Goal: Task Accomplishment & Management: Use online tool/utility

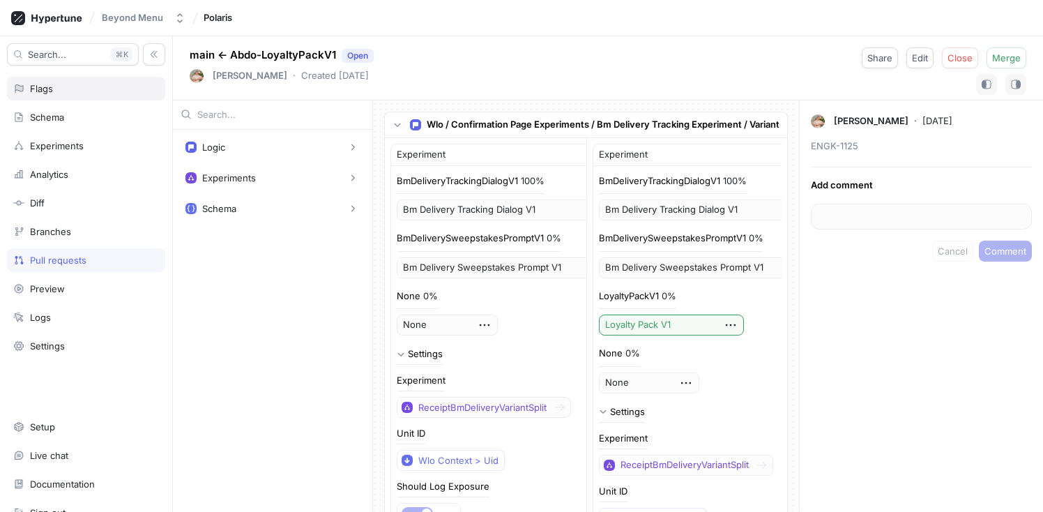
click at [69, 88] on div "Flags" at bounding box center [86, 88] width 146 height 11
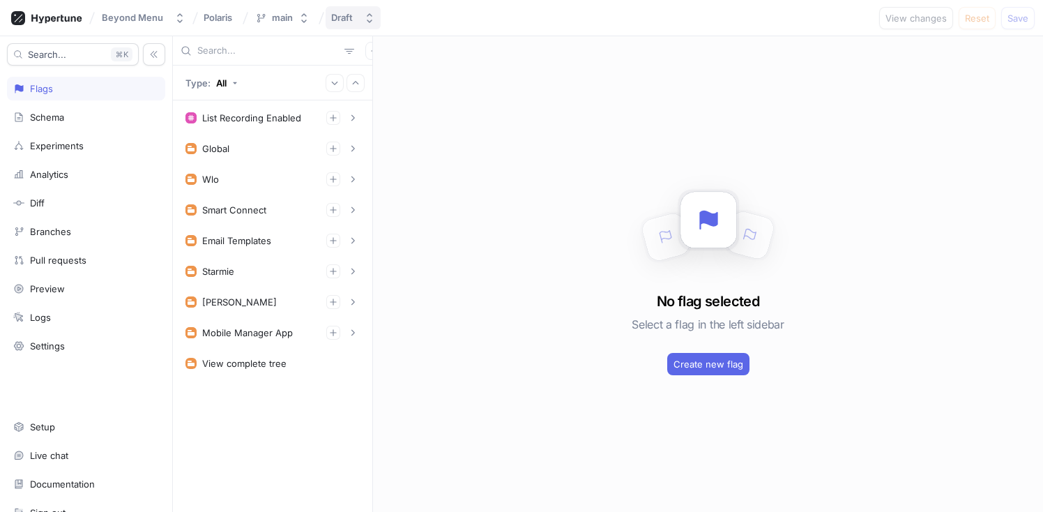
click at [346, 20] on div "Draft" at bounding box center [342, 18] width 22 height 12
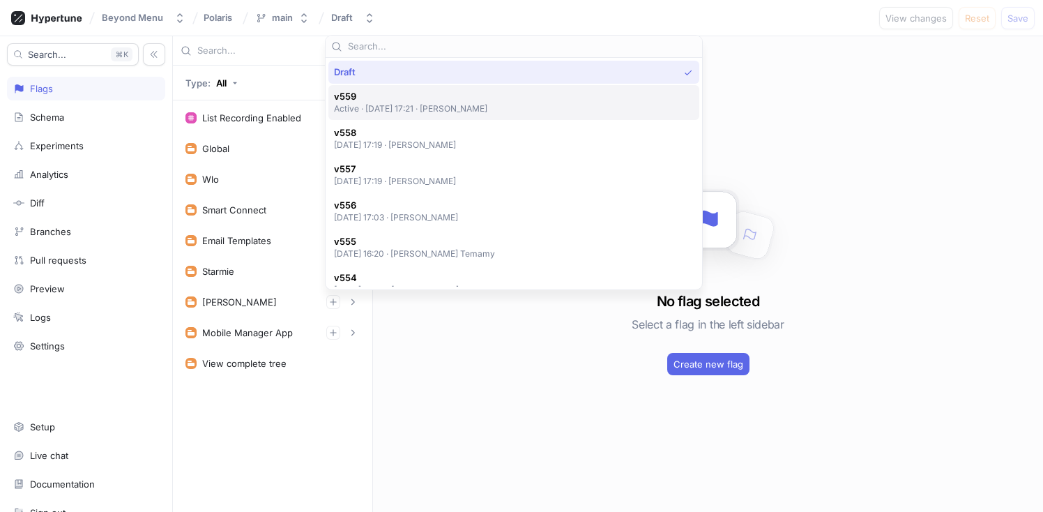
click at [408, 98] on span "v559" at bounding box center [411, 97] width 154 height 12
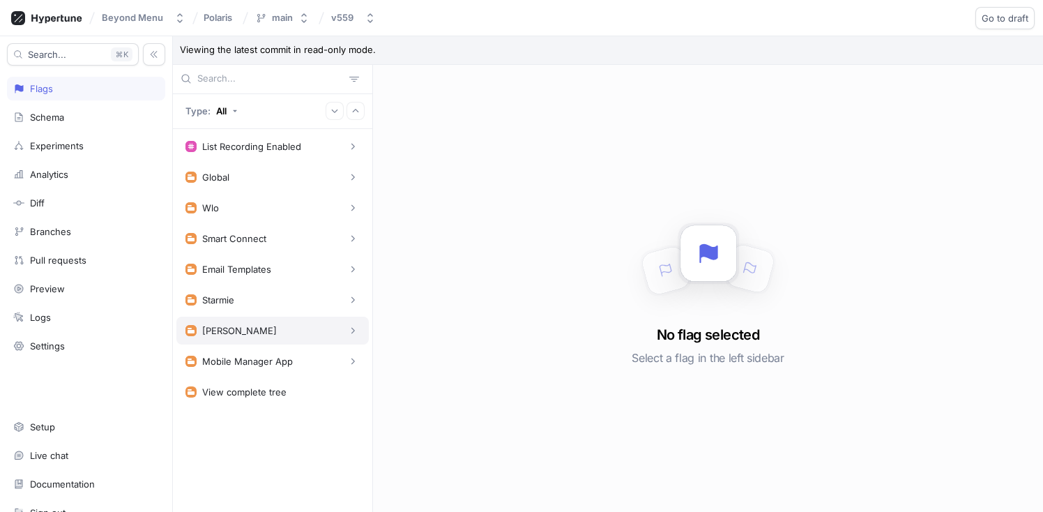
click at [288, 328] on div "[PERSON_NAME]" at bounding box center [272, 330] width 174 height 14
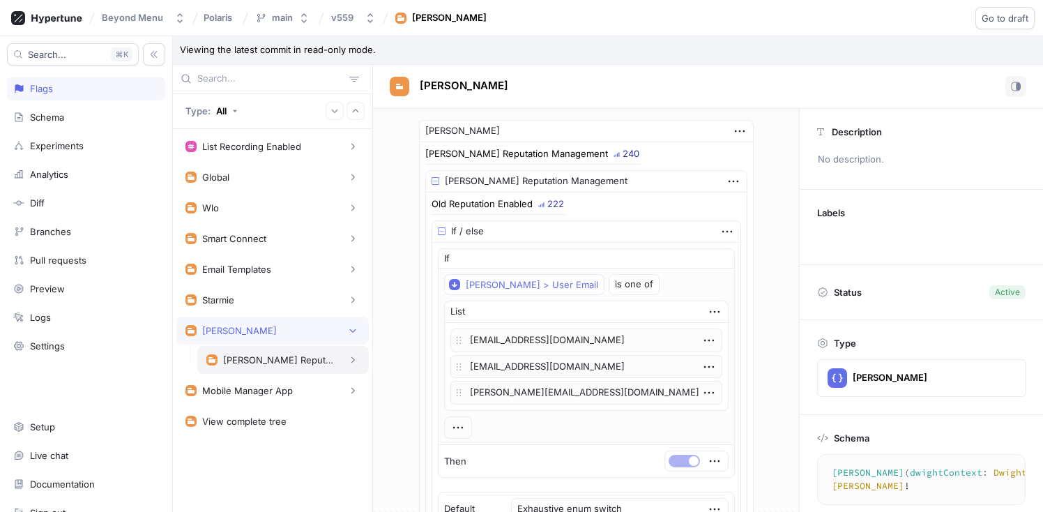
click at [295, 353] on div "[PERSON_NAME] Reputation Management" at bounding box center [282, 360] width 153 height 14
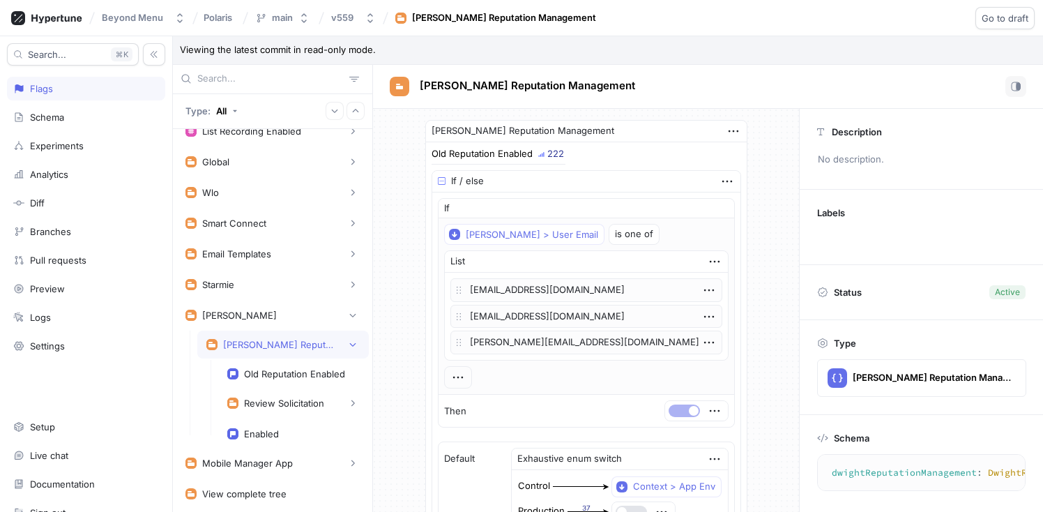
scroll to position [27, 0]
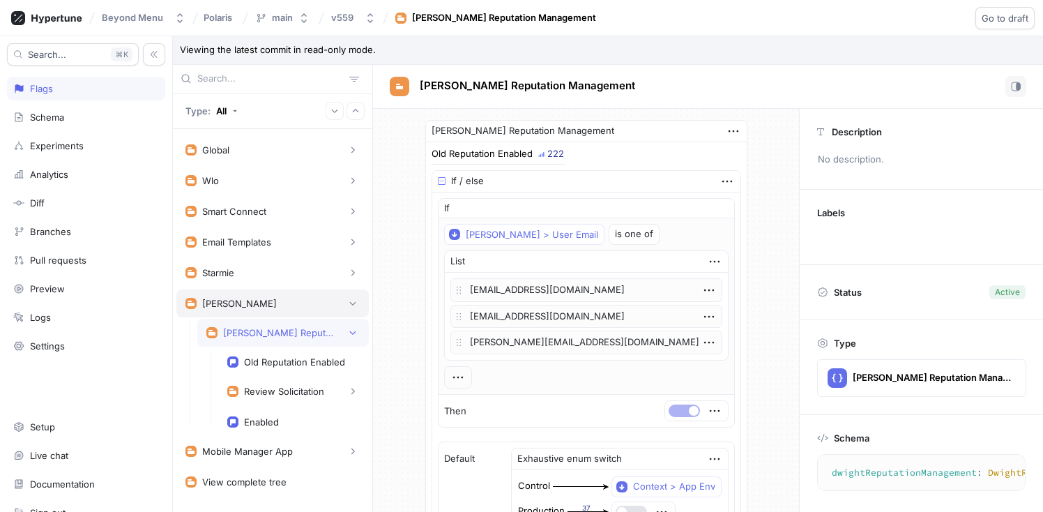
click at [256, 307] on div "[PERSON_NAME]" at bounding box center [272, 303] width 174 height 14
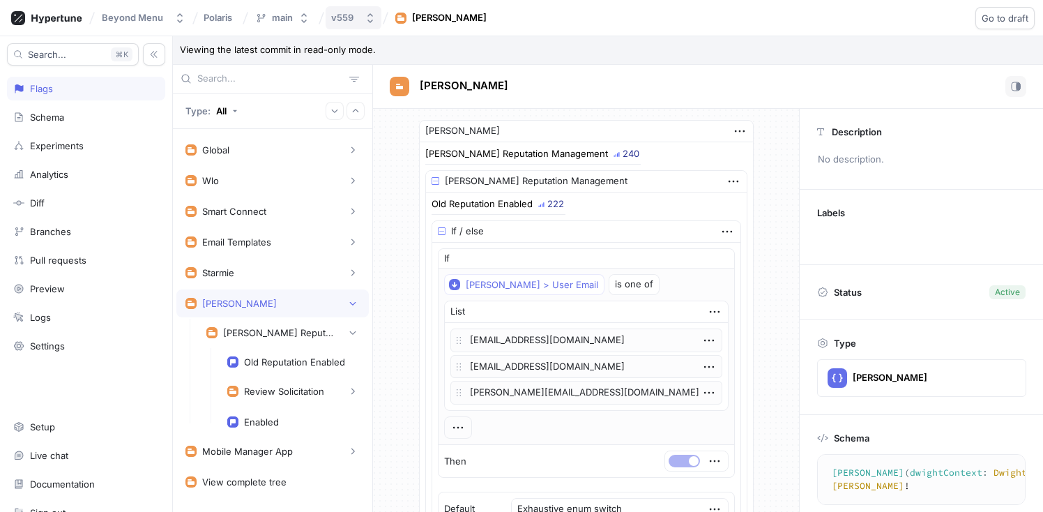
click at [349, 29] on button "v559" at bounding box center [354, 17] width 56 height 23
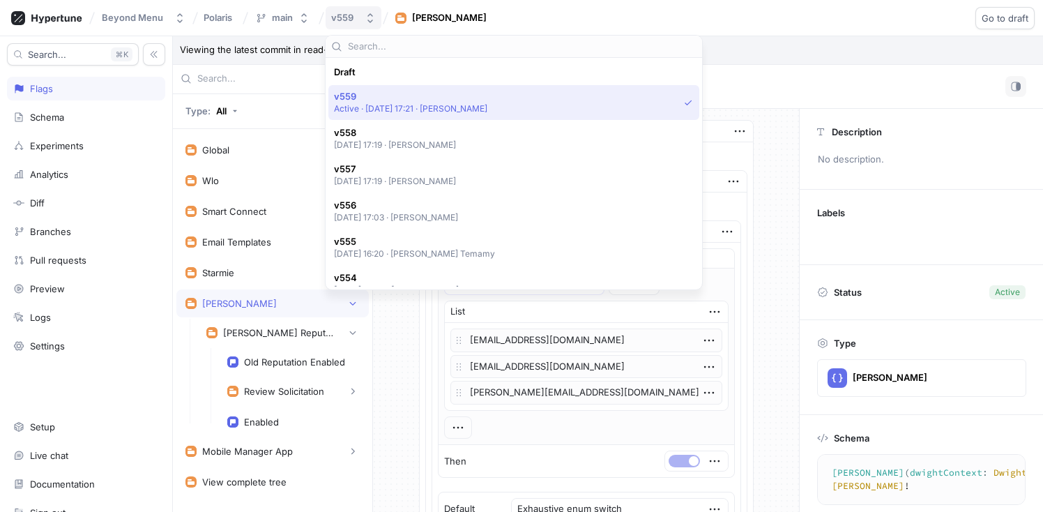
scroll to position [24, 0]
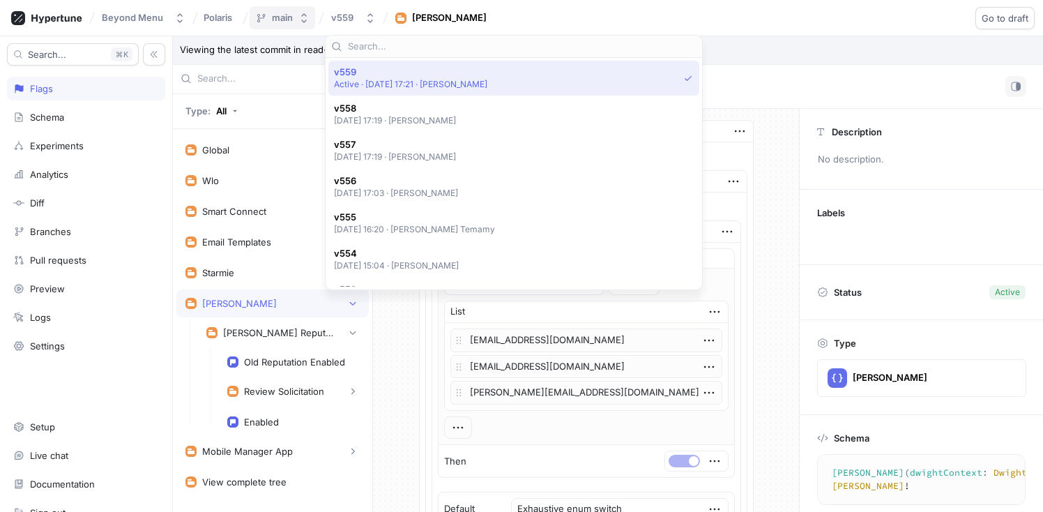
click at [293, 17] on button "main" at bounding box center [283, 17] width 66 height 23
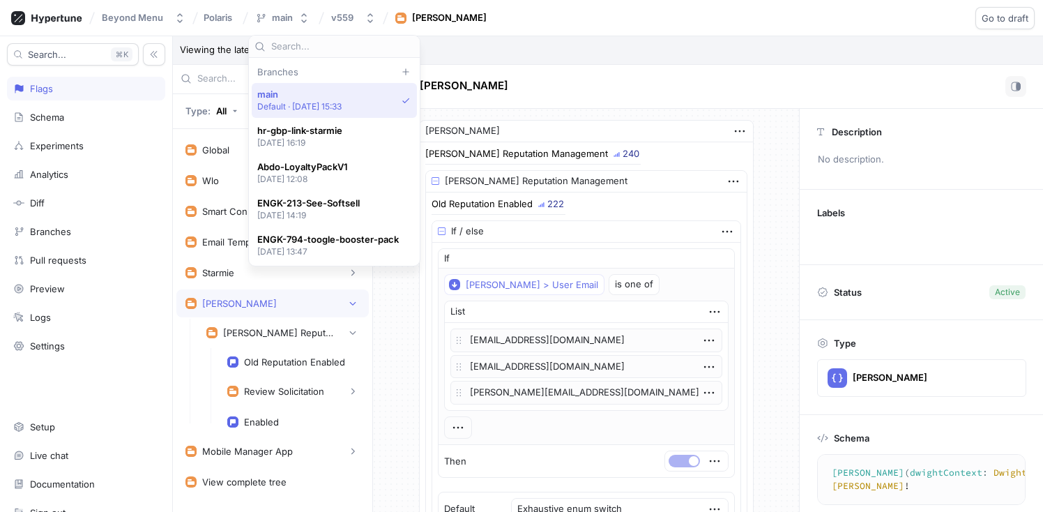
click at [600, 22] on div "Beyond Menu Polaris main v559 Dwight Go to draft Roll back" at bounding box center [521, 18] width 1043 height 36
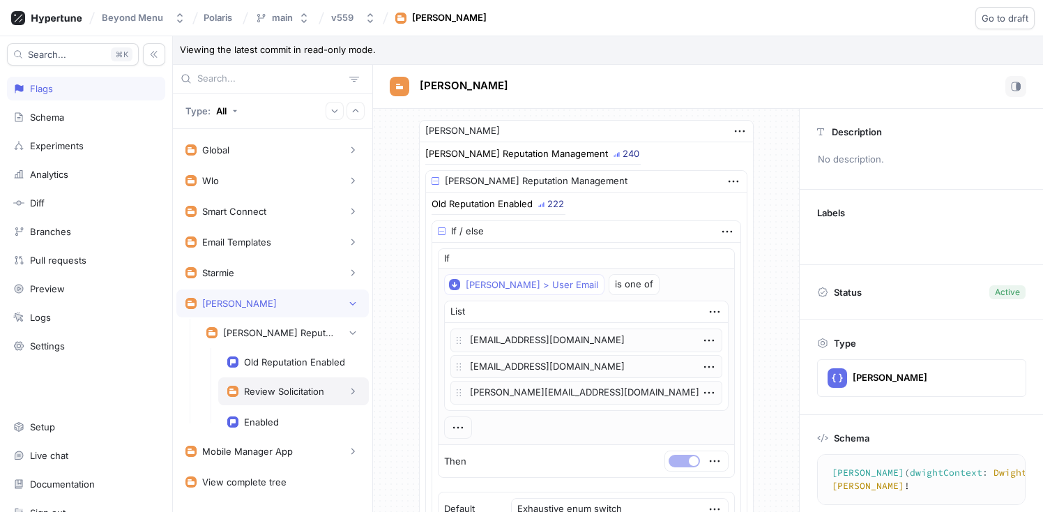
click at [280, 385] on div "Review Solicitation" at bounding box center [284, 390] width 80 height 11
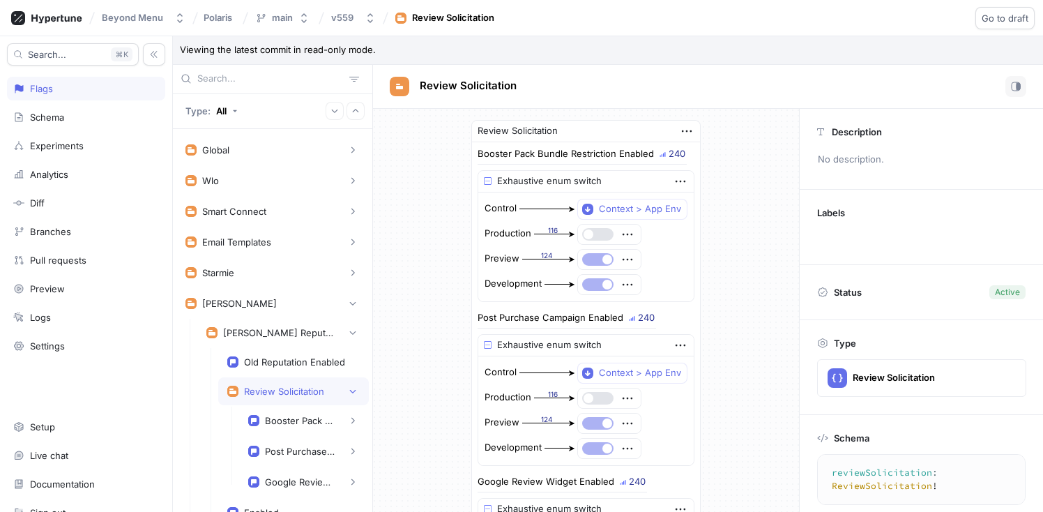
click at [280, 385] on div "Review Solicitation" at bounding box center [284, 390] width 80 height 11
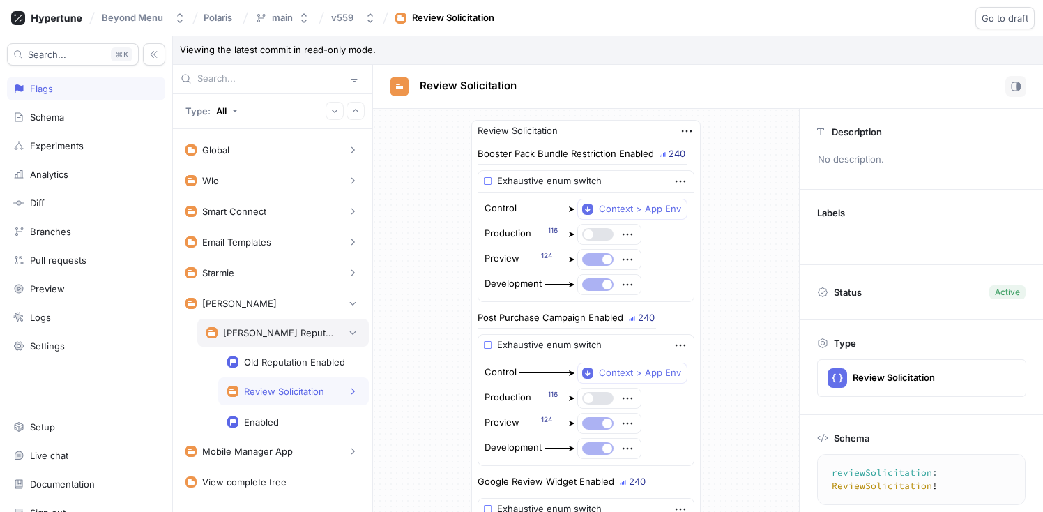
click at [270, 332] on div "[PERSON_NAME] Reputation Management" at bounding box center [279, 332] width 112 height 11
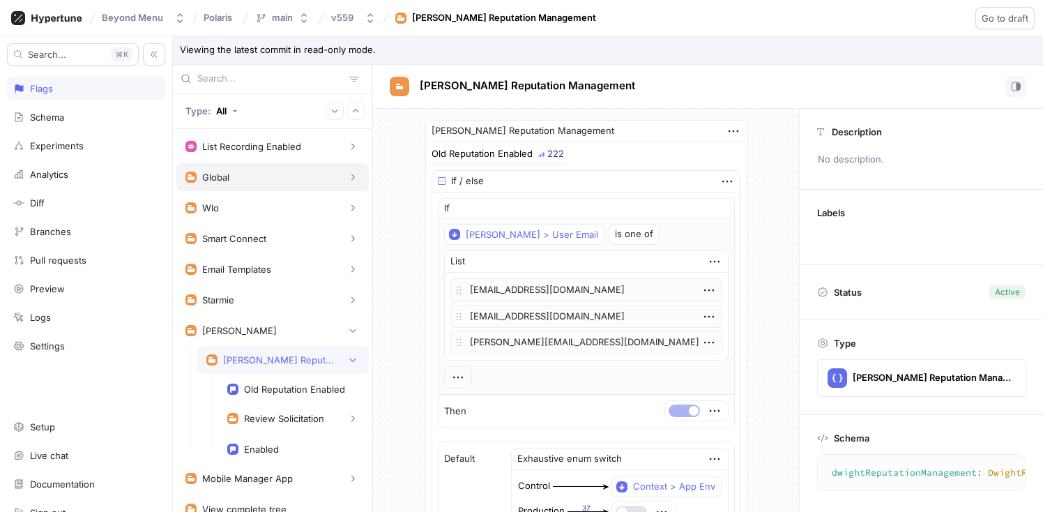
click at [236, 174] on div "Global" at bounding box center [272, 177] width 174 height 14
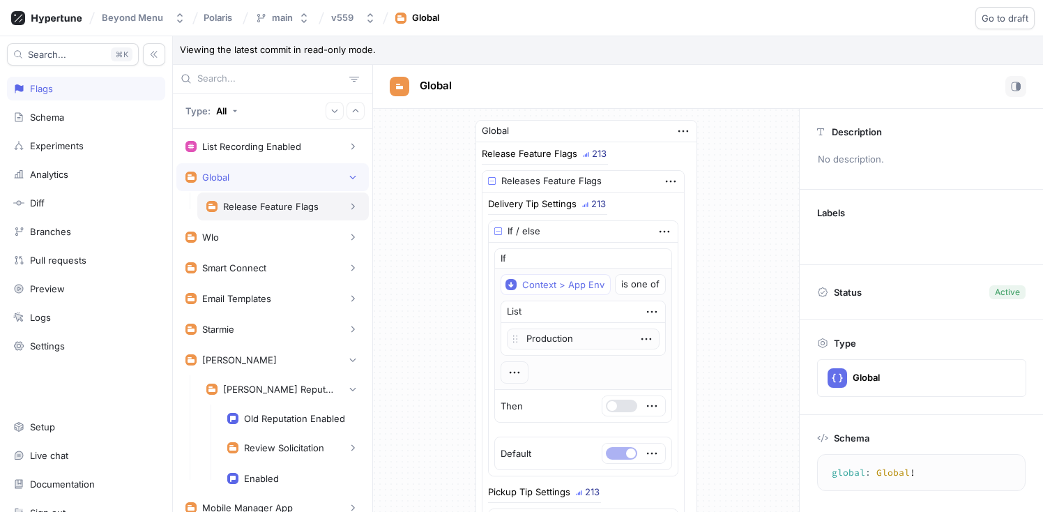
click at [263, 206] on div "Release Feature Flags" at bounding box center [270, 206] width 95 height 11
type textarea "releaseFeatureFlags: ReleasesFeatureFlags!"
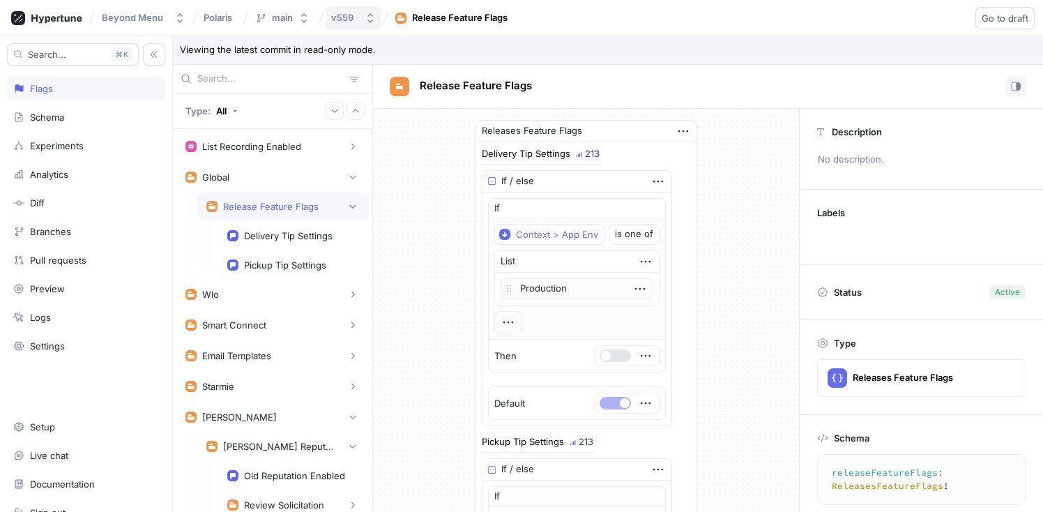
click at [357, 18] on div "v559" at bounding box center [345, 18] width 28 height 12
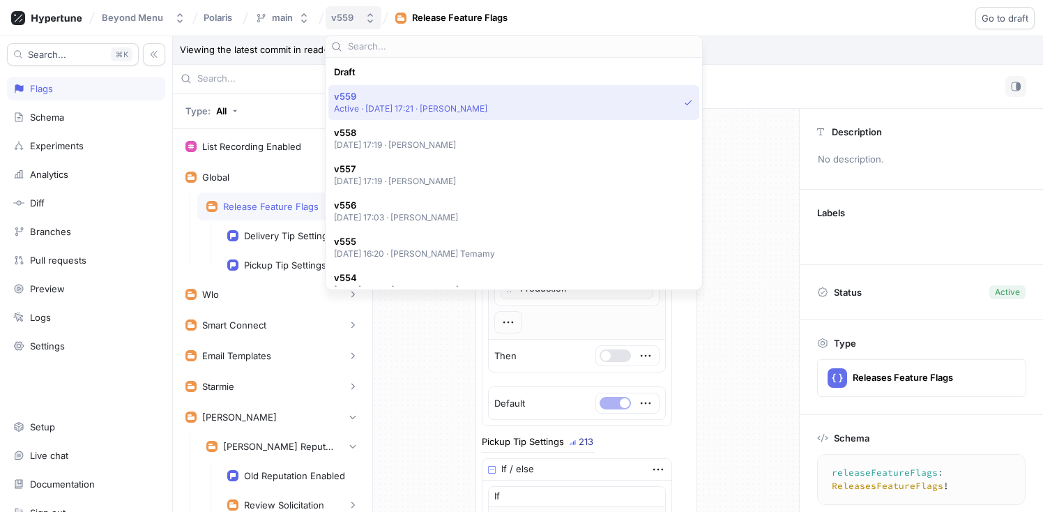
scroll to position [24, 0]
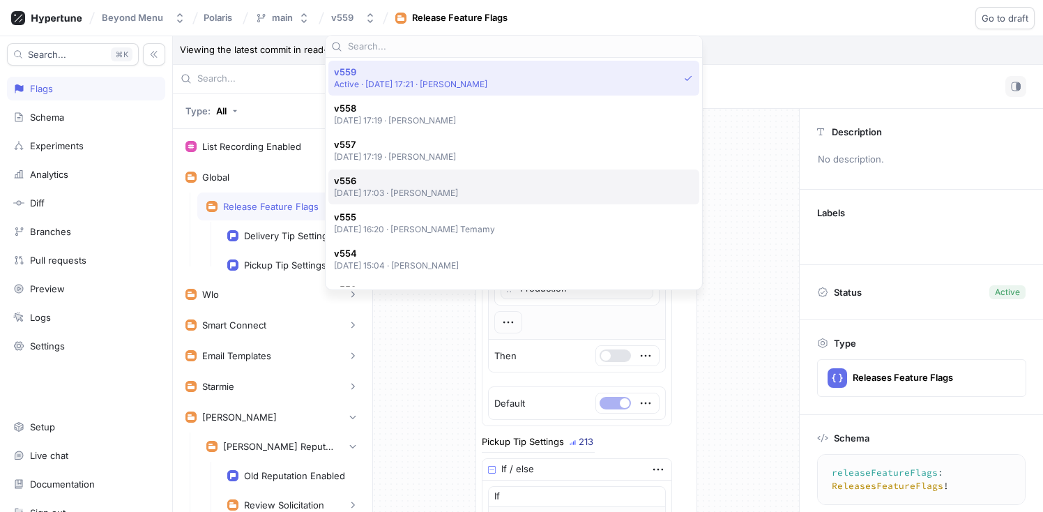
click at [454, 187] on p "2025-10-13 at 17:03 ‧ Zyad Yasser" at bounding box center [396, 193] width 125 height 12
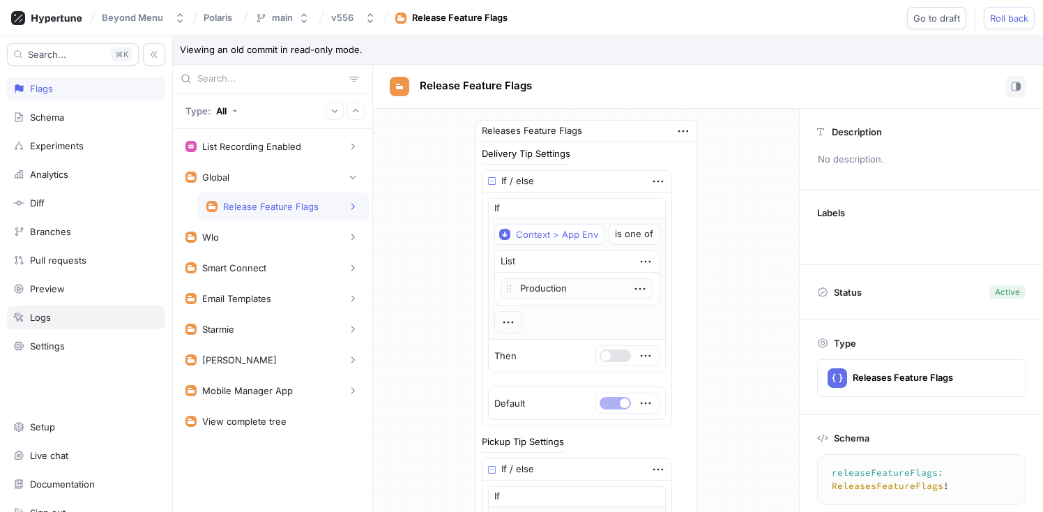
click at [62, 315] on div "Logs" at bounding box center [86, 317] width 146 height 11
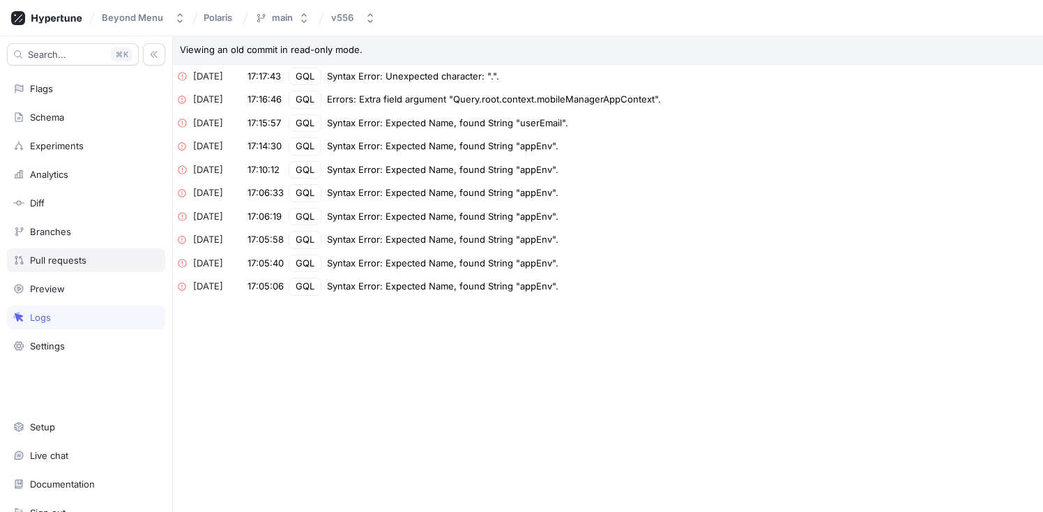
click at [72, 261] on div "Pull requests" at bounding box center [58, 259] width 56 height 11
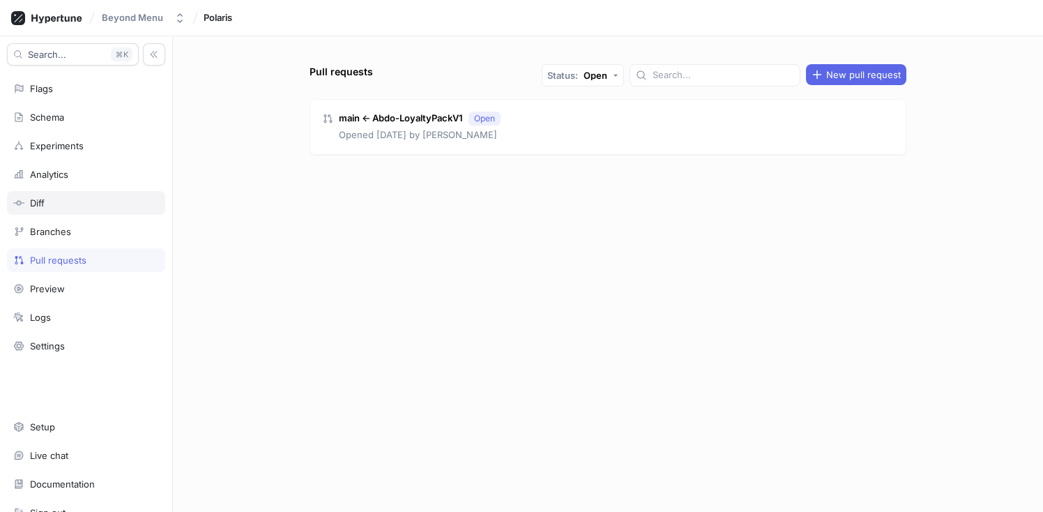
click at [63, 203] on div "Diff" at bounding box center [86, 202] width 146 height 11
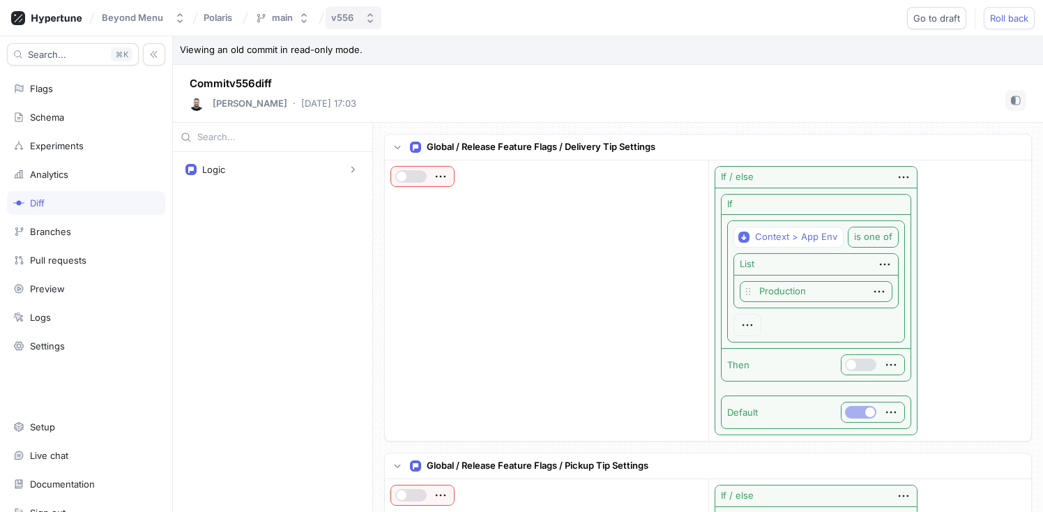
click at [339, 15] on div "v556" at bounding box center [342, 18] width 22 height 12
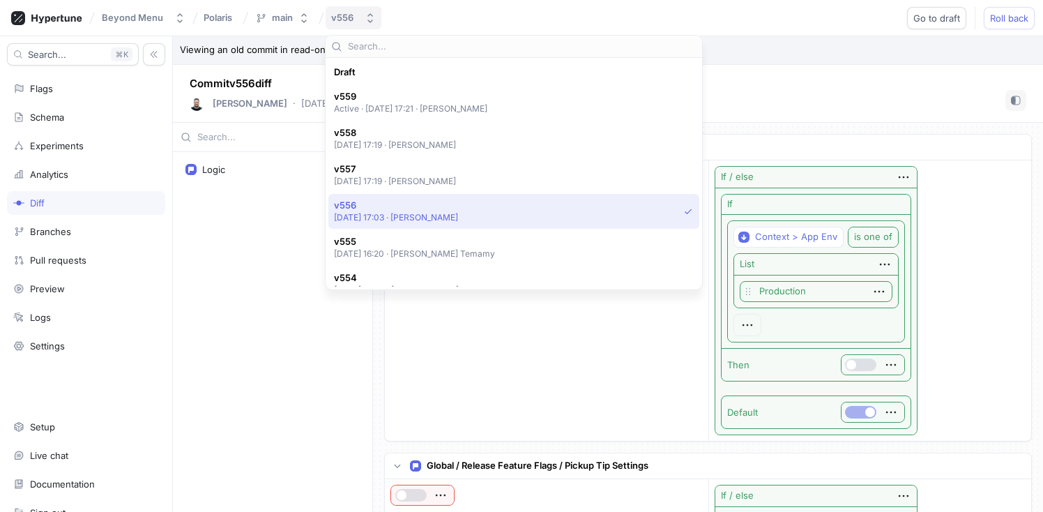
scroll to position [133, 0]
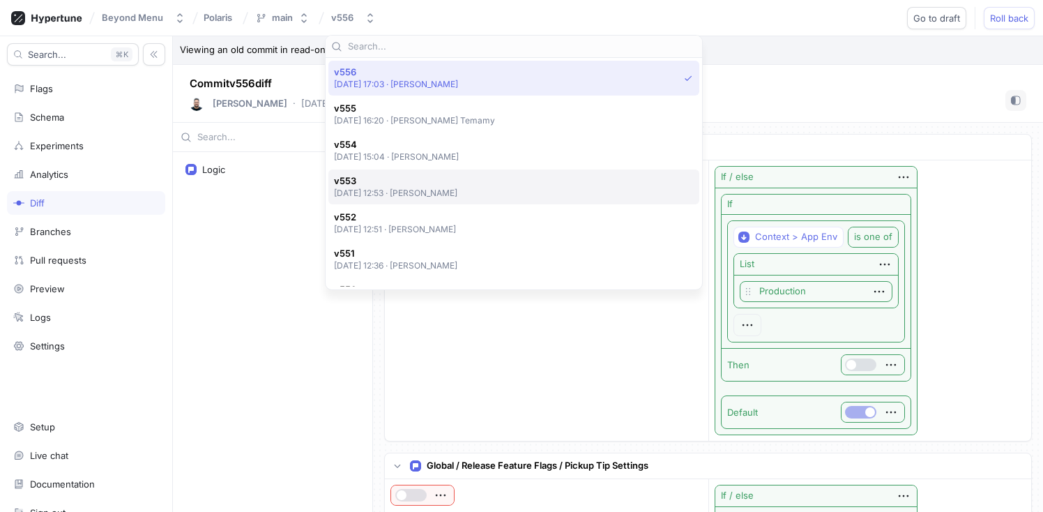
click at [489, 187] on div "v553 2025-10-13 at 12:53 ‧ Zyad Yasser" at bounding box center [510, 187] width 353 height 24
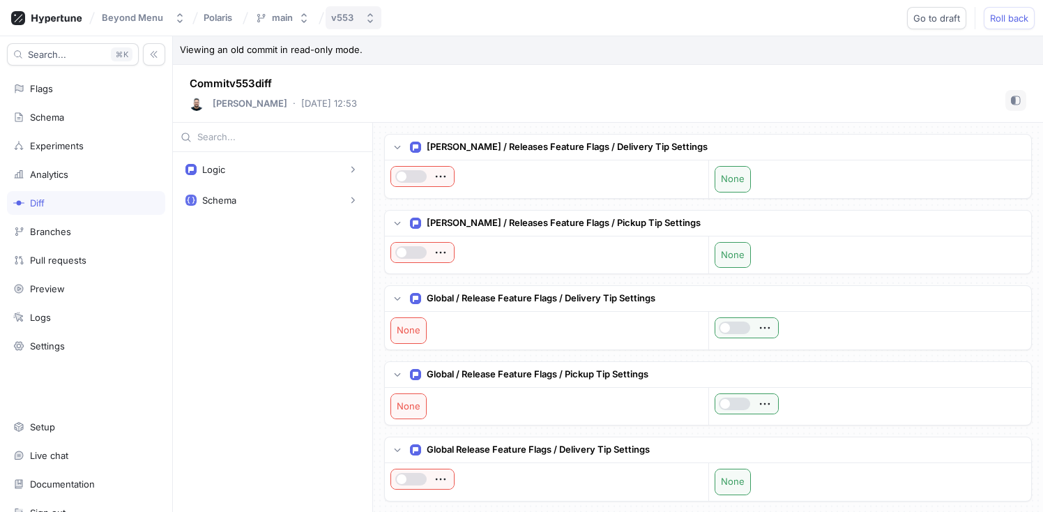
click at [346, 24] on button "v553" at bounding box center [354, 17] width 56 height 23
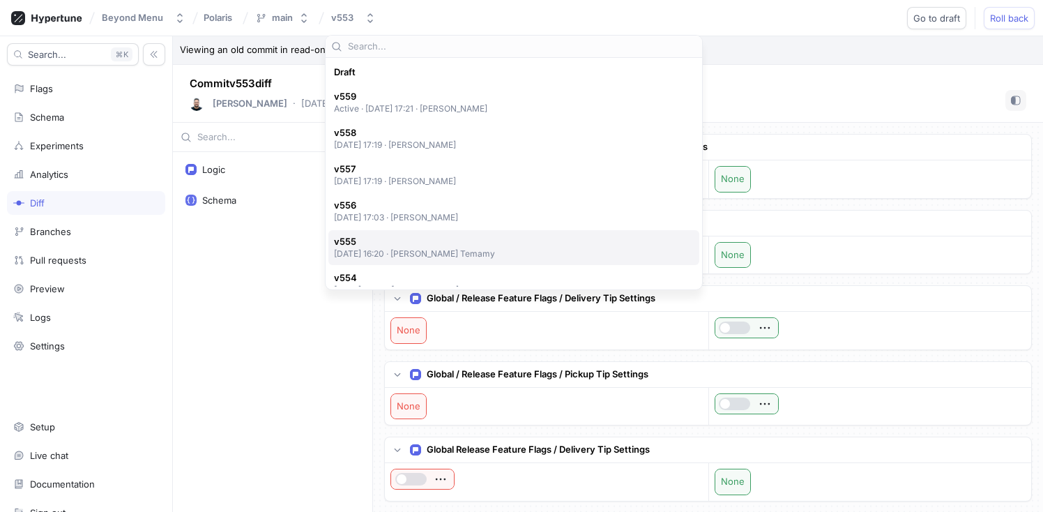
click at [441, 245] on span "v555" at bounding box center [415, 242] width 162 height 12
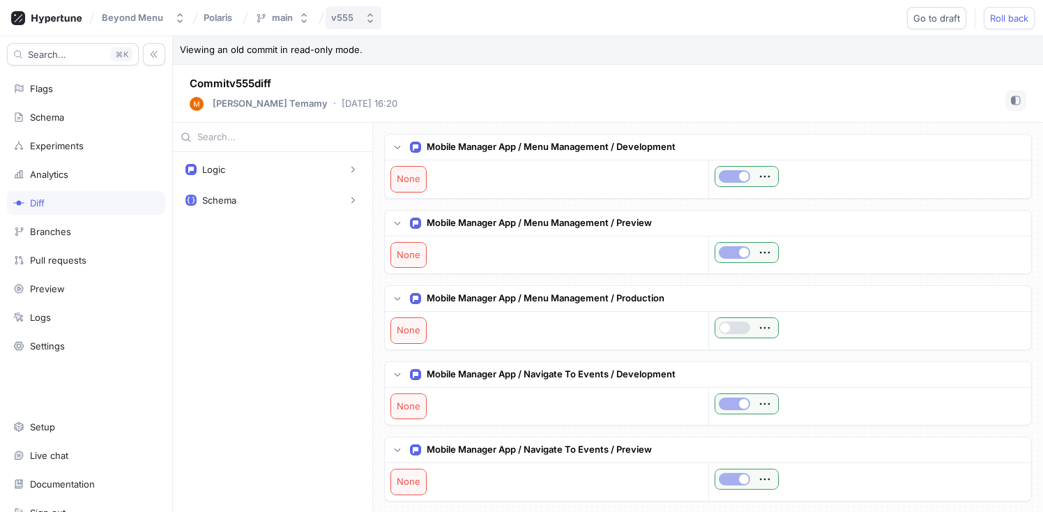
click at [348, 15] on div "v555" at bounding box center [342, 18] width 22 height 12
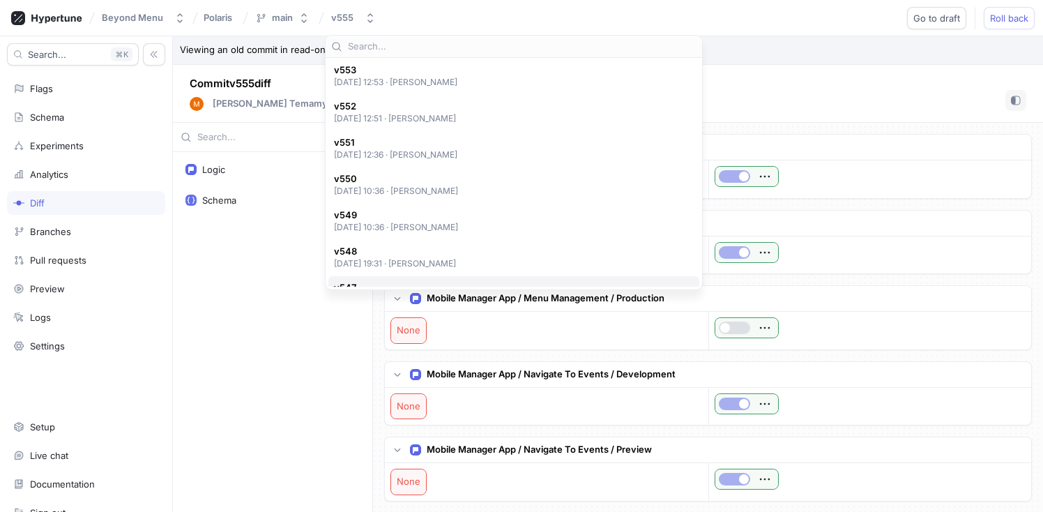
scroll to position [231, 0]
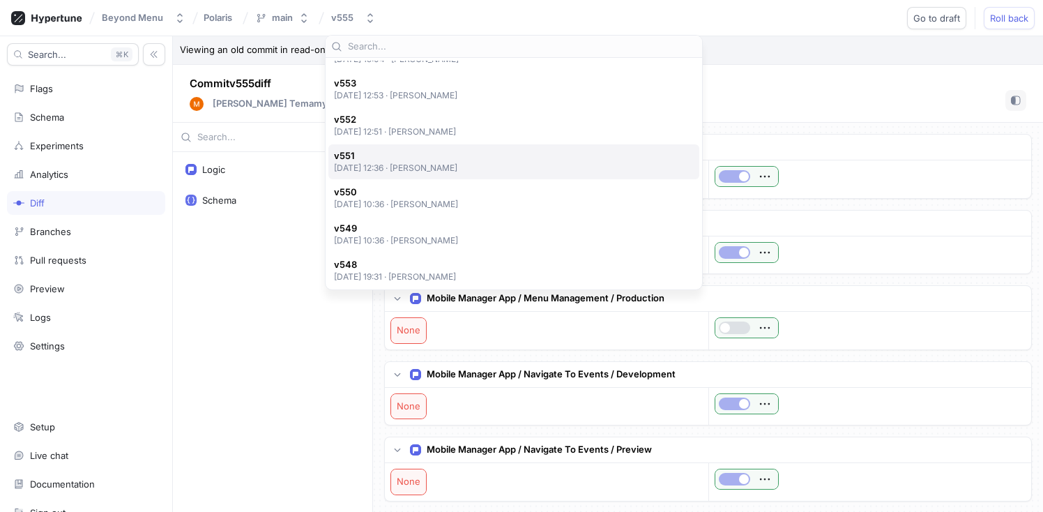
click at [448, 175] on div "v551 2025-10-13 at 12:36 ‧ Zyad Yasser" at bounding box center [513, 161] width 371 height 35
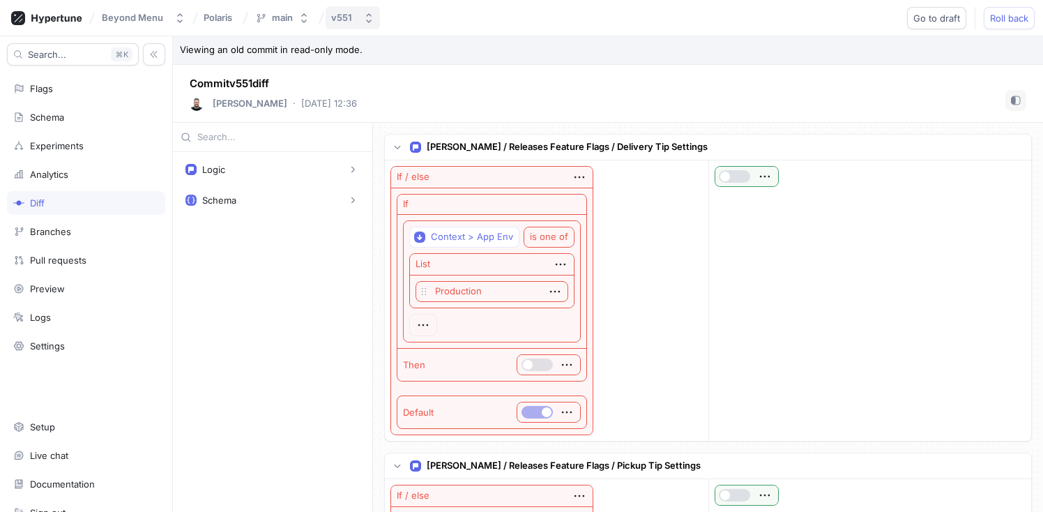
click at [363, 13] on icon "button" at bounding box center [368, 18] width 11 height 11
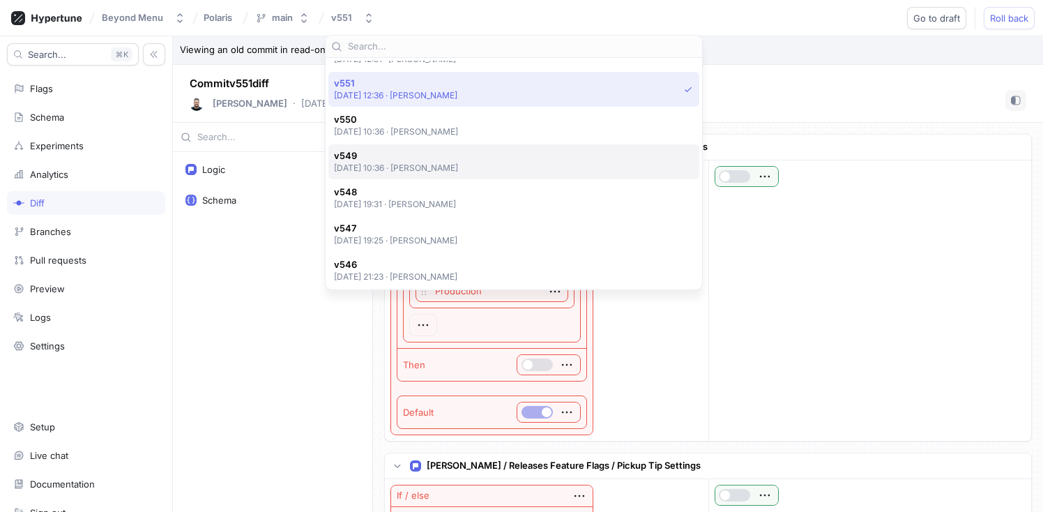
scroll to position [146, 0]
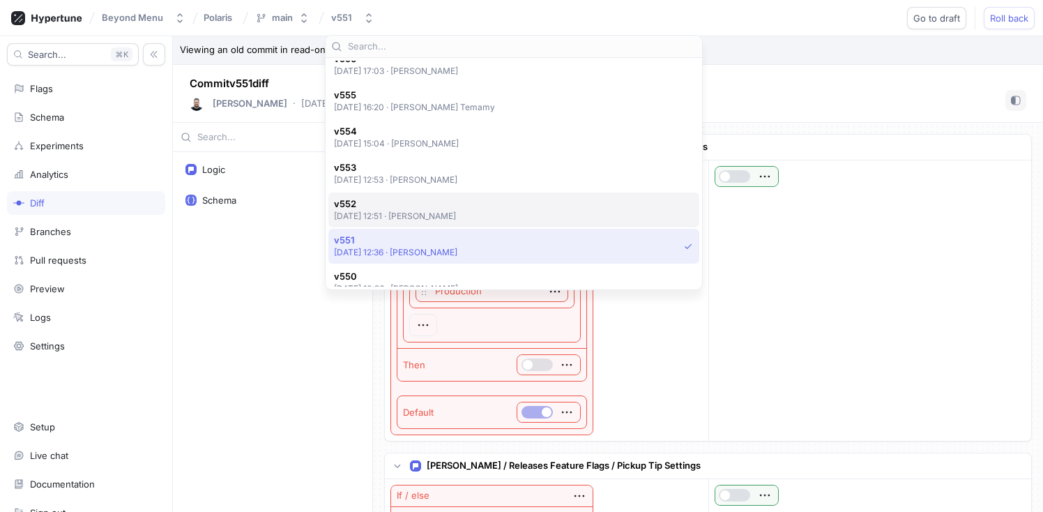
click at [457, 209] on span "v552" at bounding box center [395, 204] width 123 height 12
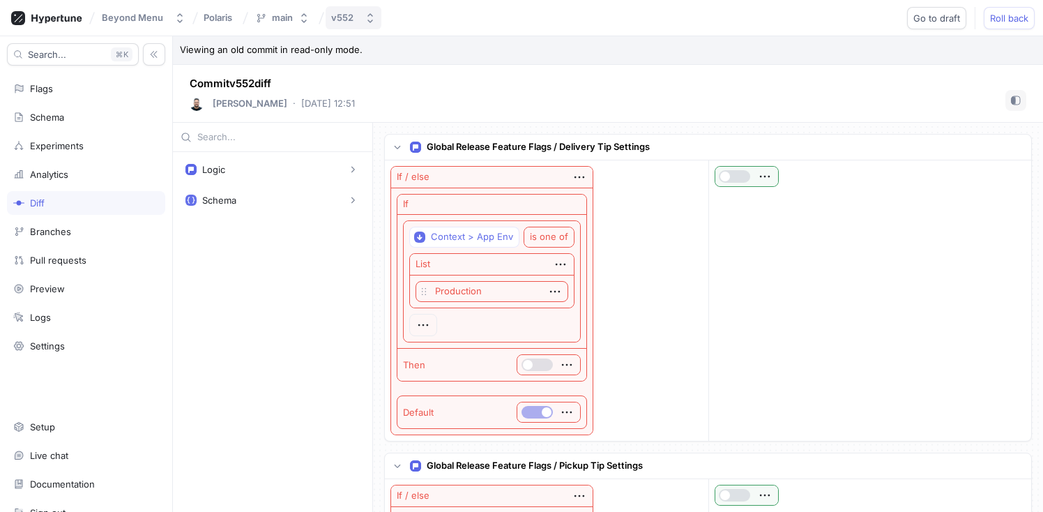
click at [357, 25] on button "v552" at bounding box center [354, 17] width 56 height 23
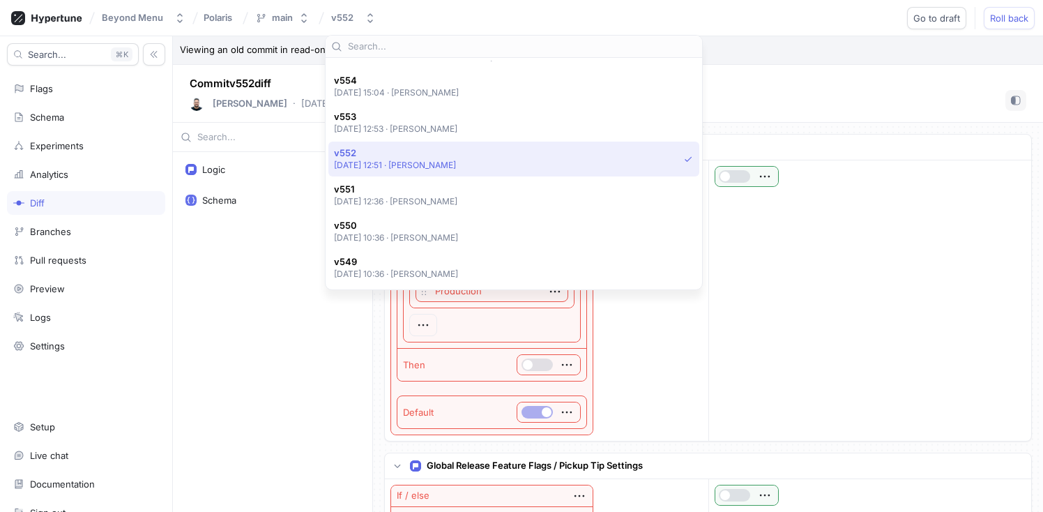
scroll to position [192, 0]
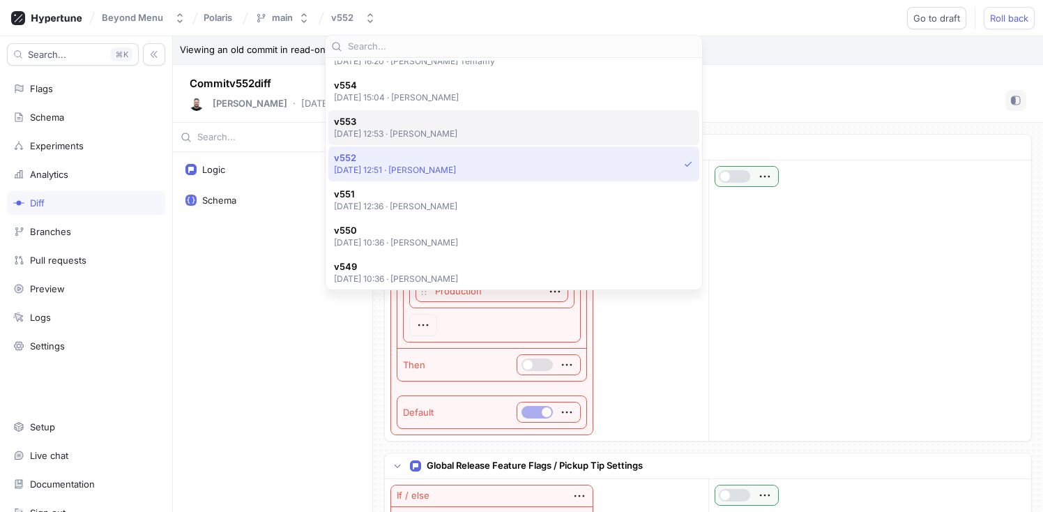
click at [454, 135] on p "2025-10-13 at 12:53 ‧ Zyad Yasser" at bounding box center [396, 134] width 124 height 12
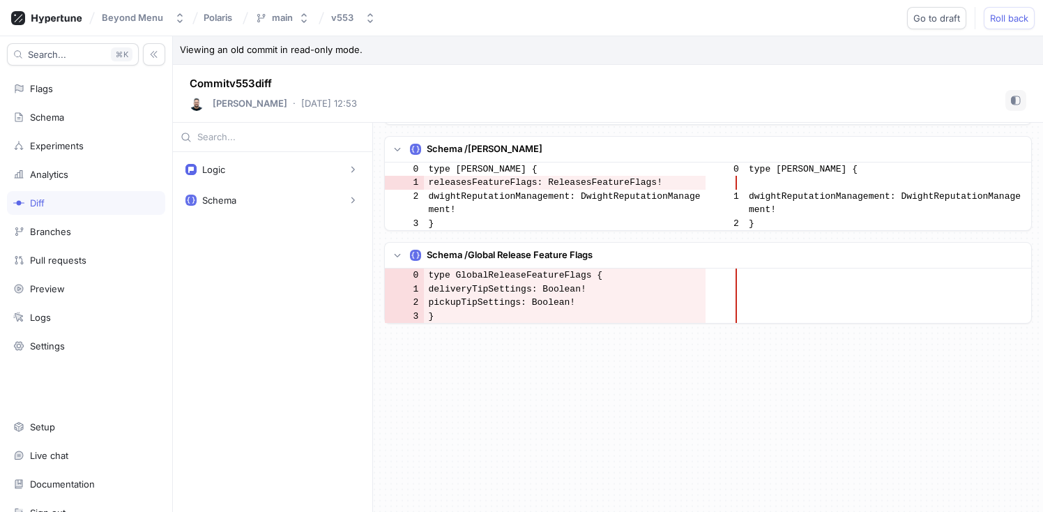
scroll to position [669, 0]
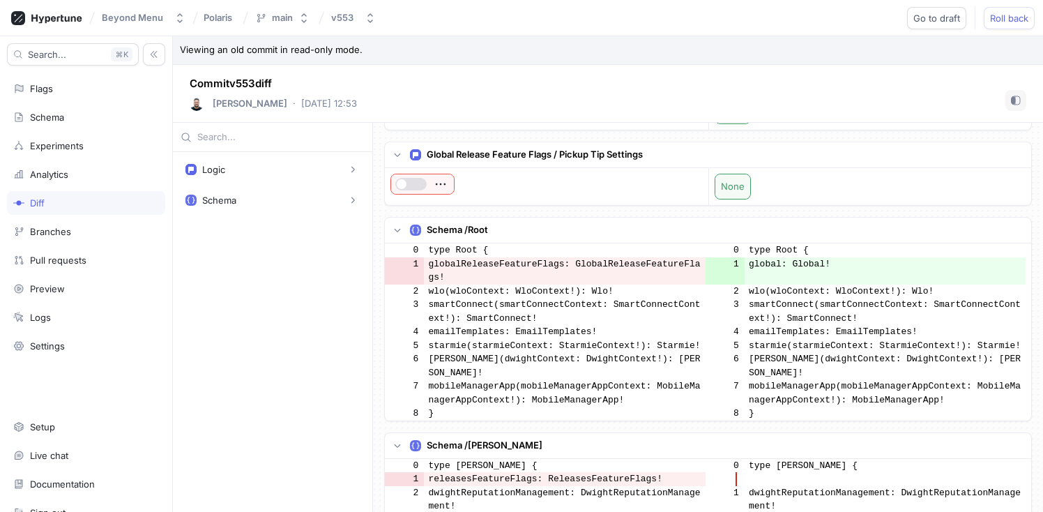
scroll to position [746, 0]
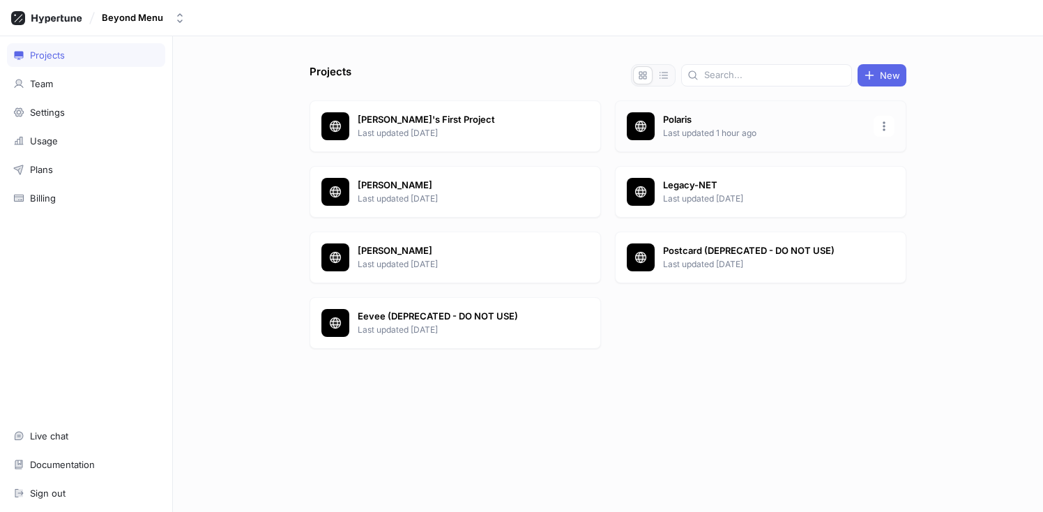
click at [691, 125] on p "Polaris" at bounding box center [764, 120] width 202 height 14
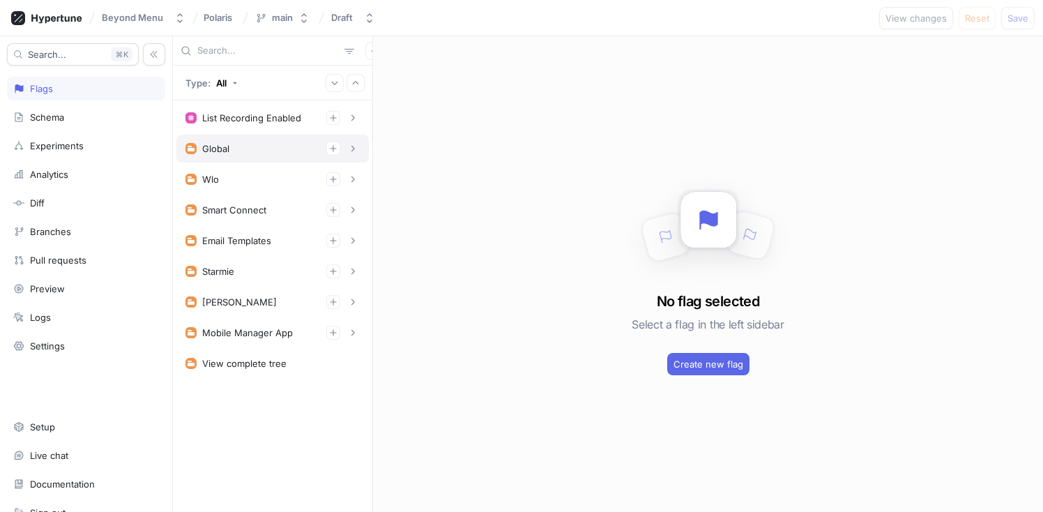
click at [247, 150] on div "Global" at bounding box center [272, 148] width 174 height 14
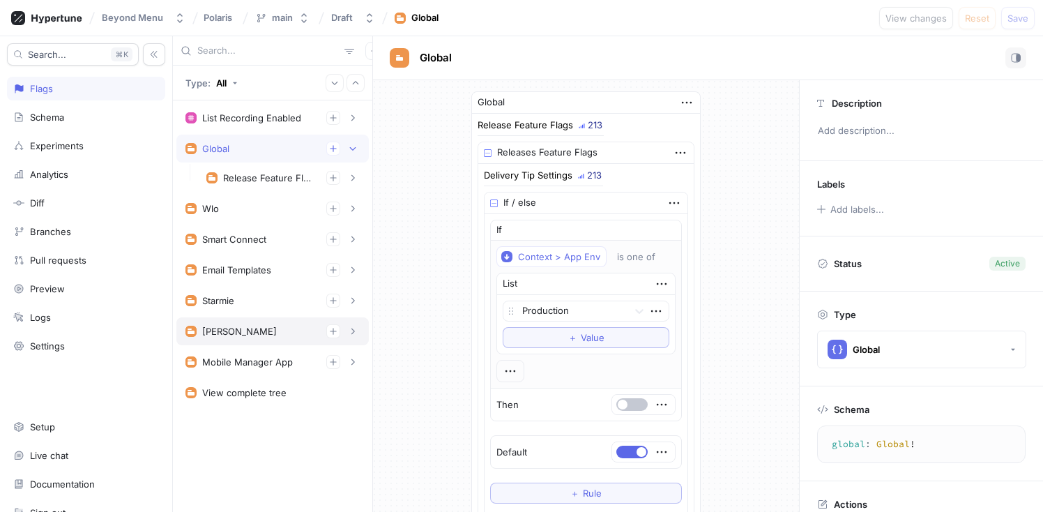
click at [249, 331] on div "[PERSON_NAME]" at bounding box center [272, 331] width 174 height 14
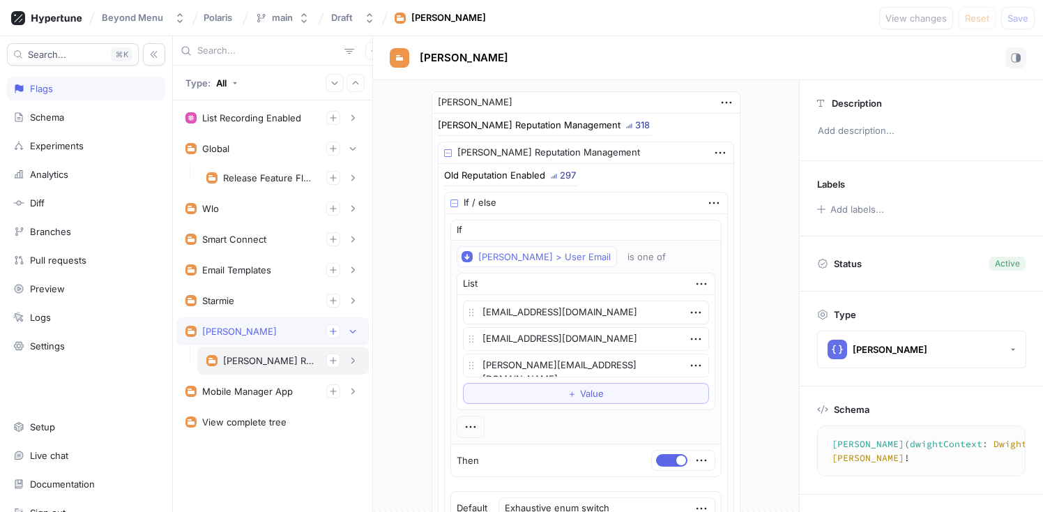
click at [254, 370] on div "[PERSON_NAME] Reputation Management" at bounding box center [282, 360] width 171 height 28
type textarea "dwightReputationManagement: DwightReputationManagement!"
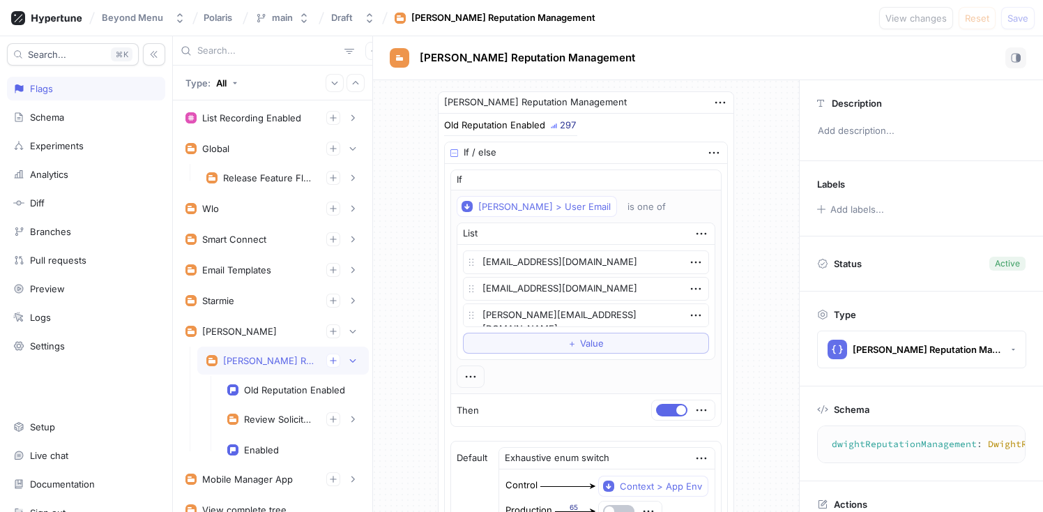
type textarea "x"
click at [256, 182] on div "Release Feature Flags" at bounding box center [269, 177] width 92 height 11
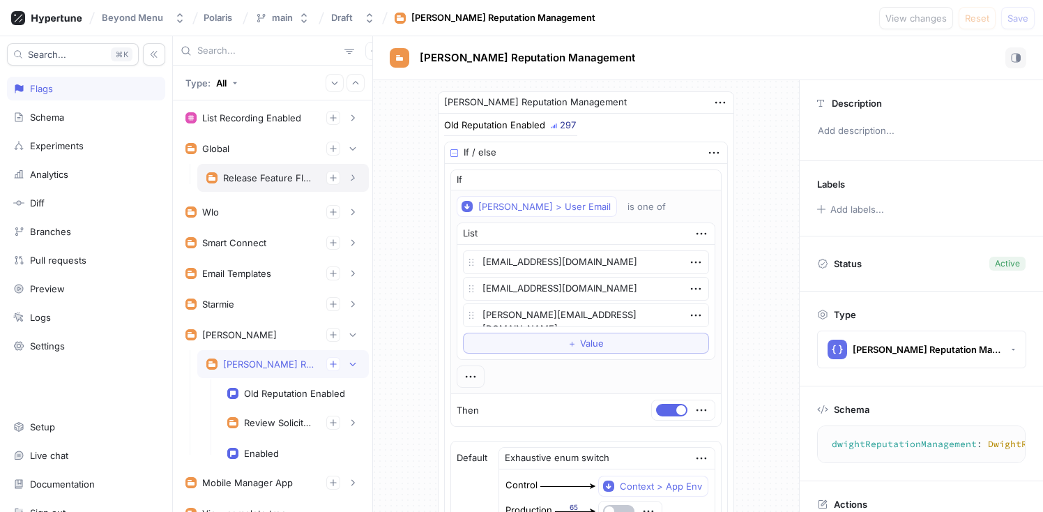
type textarea "releaseFeatureFlags: ReleasesFeatureFlags!"
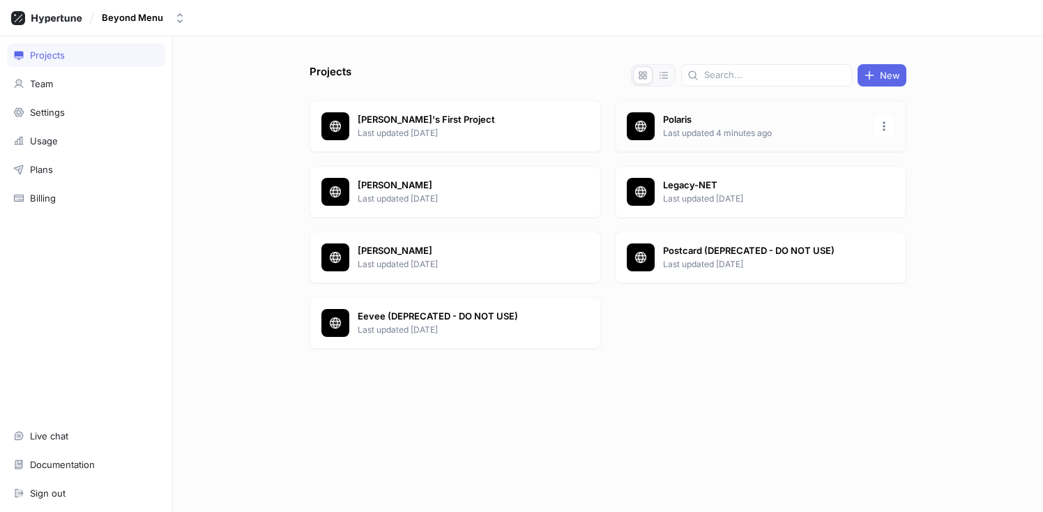
click at [691, 124] on p "Polaris" at bounding box center [764, 120] width 202 height 14
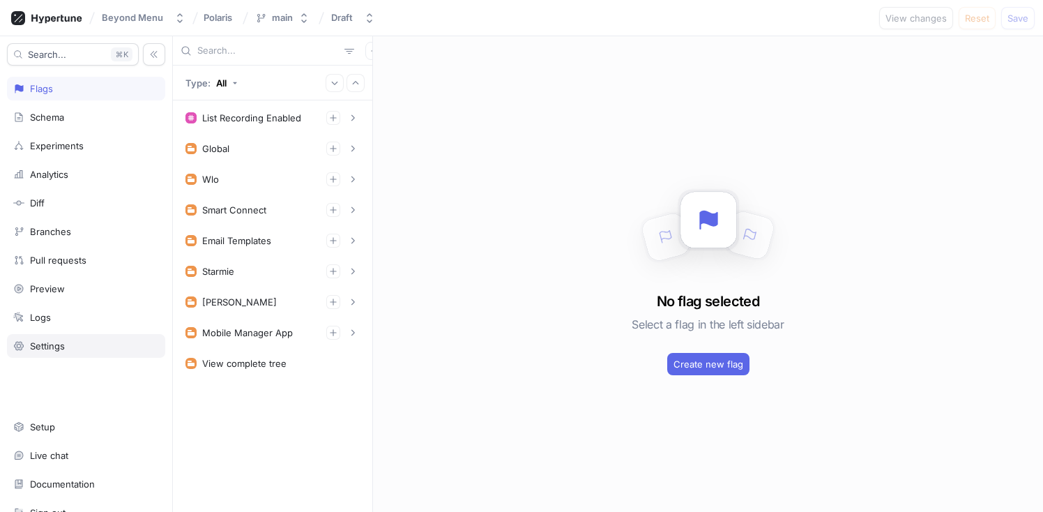
click at [58, 351] on div "Settings" at bounding box center [47, 345] width 35 height 11
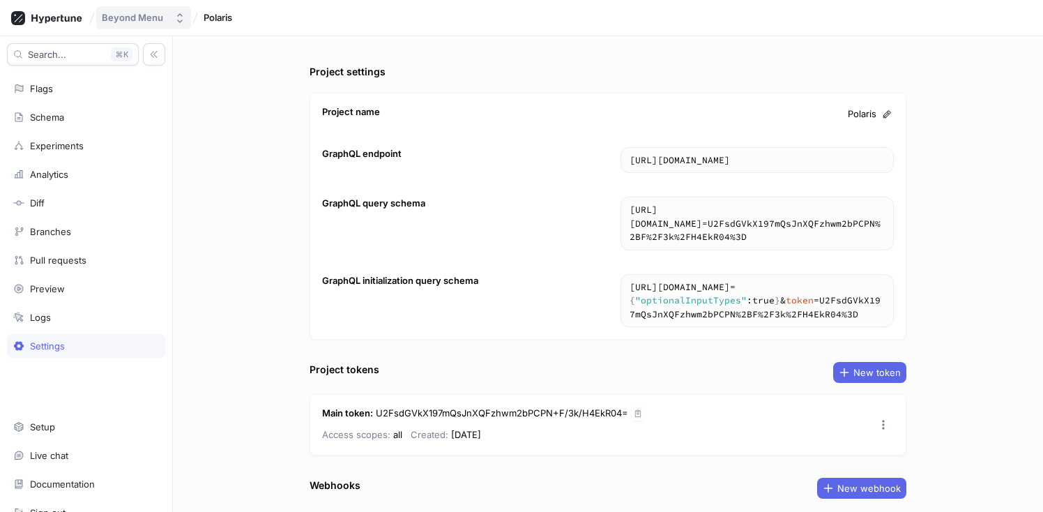
click at [144, 18] on div "Beyond Menu" at bounding box center [132, 18] width 61 height 12
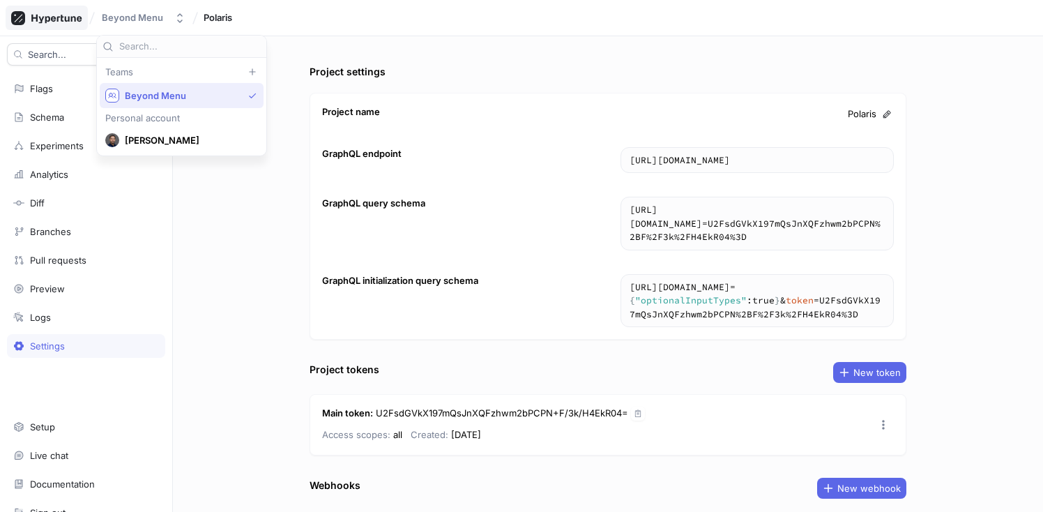
click at [69, 18] on icon at bounding box center [56, 18] width 50 height 9
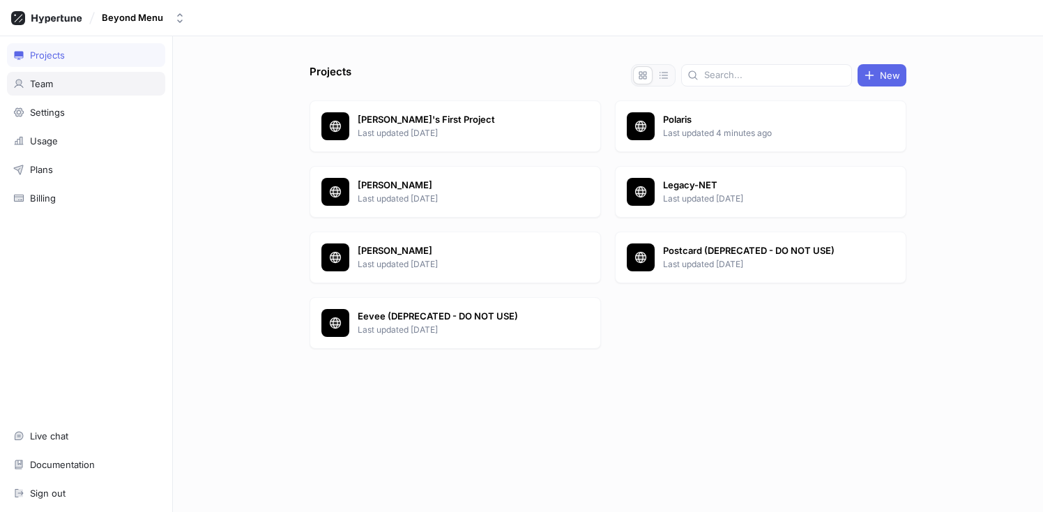
click at [40, 84] on div "Team" at bounding box center [41, 83] width 23 height 11
click at [675, 115] on p "Polaris" at bounding box center [764, 120] width 202 height 14
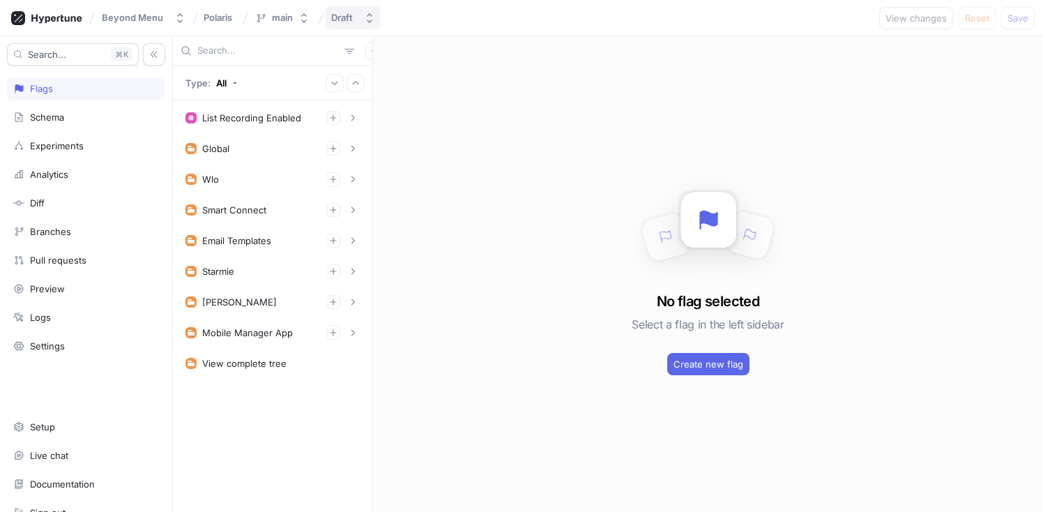
click at [346, 21] on div "Draft" at bounding box center [342, 18] width 22 height 12
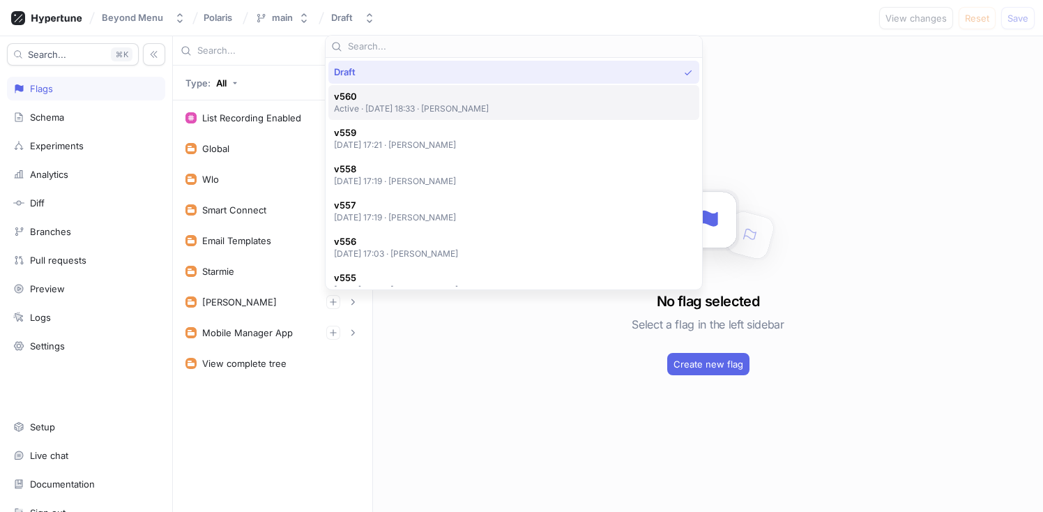
click at [432, 104] on p "Active ‧ [DATE] 18:33 ‧ [PERSON_NAME]" at bounding box center [411, 108] width 155 height 12
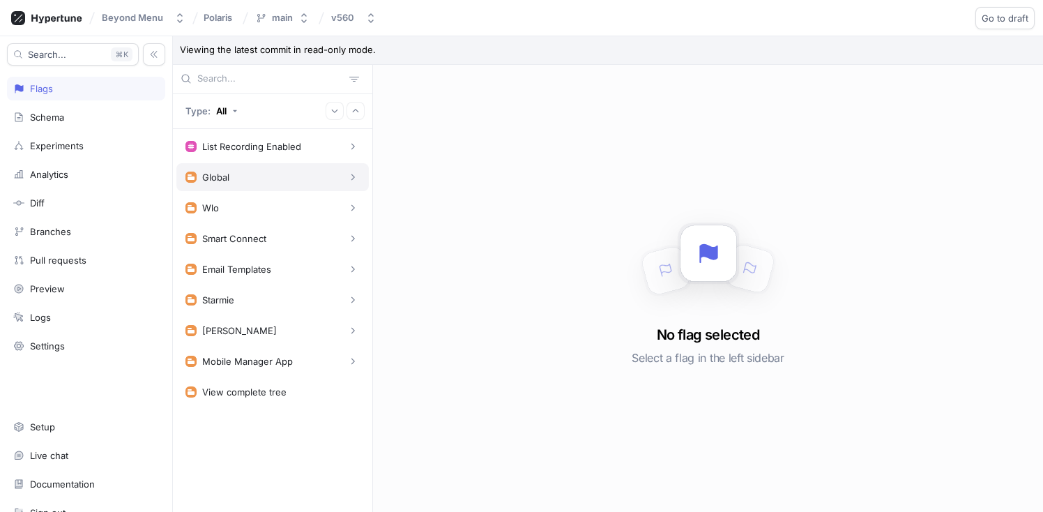
click at [237, 180] on div "Global" at bounding box center [272, 177] width 174 height 14
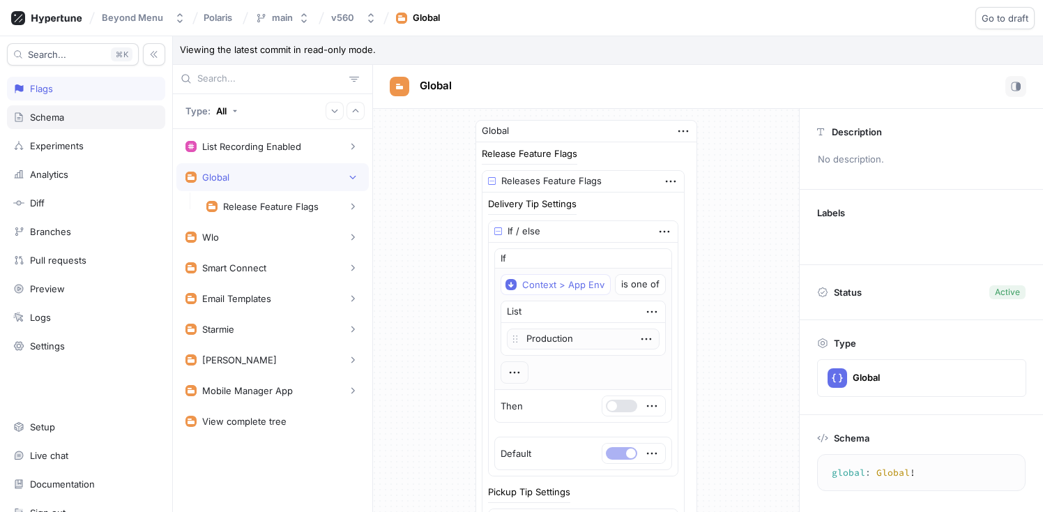
click at [82, 110] on div "Schema" at bounding box center [86, 117] width 158 height 24
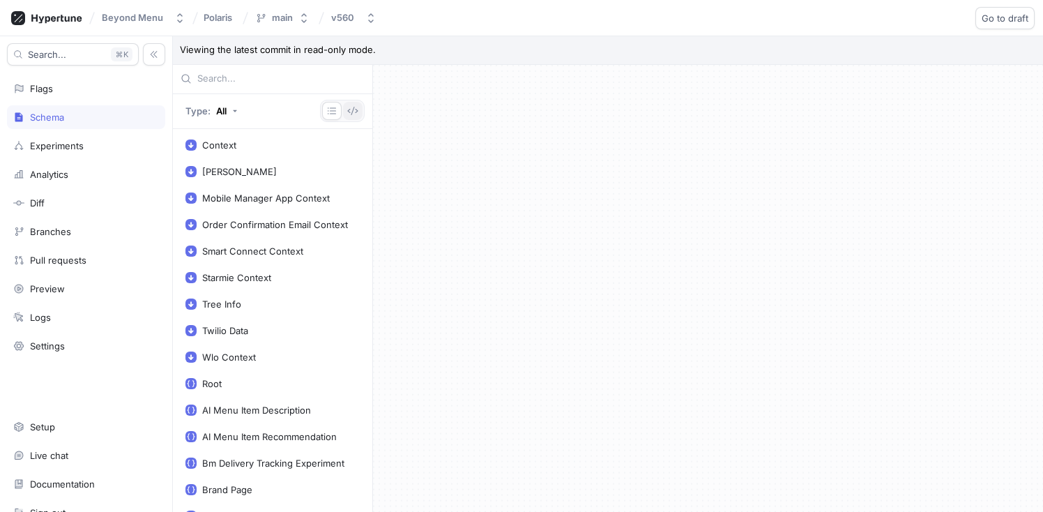
click at [349, 112] on icon "button" at bounding box center [352, 110] width 11 height 11
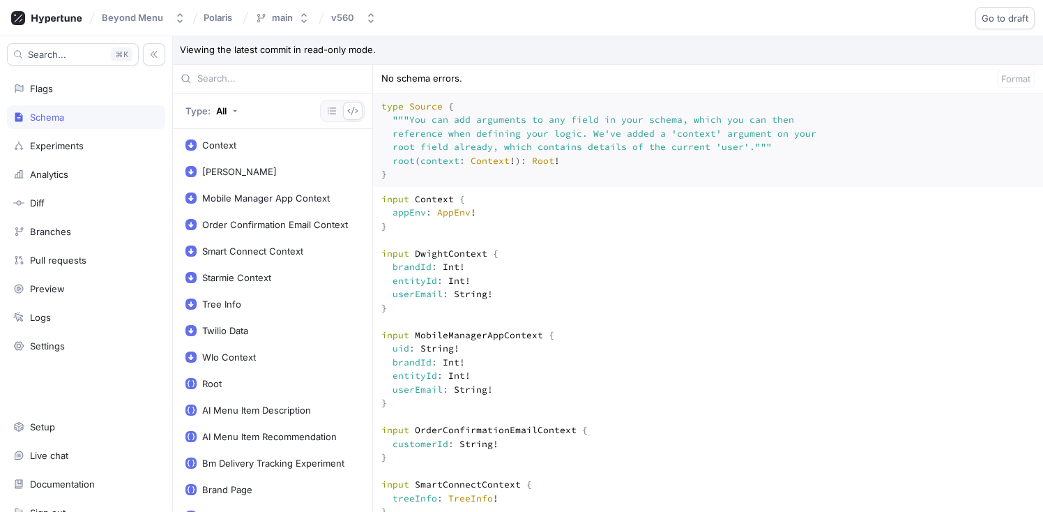
click at [487, 146] on textarea "type Source { """ You can add arguments to any field in your schema, which you …" at bounding box center [708, 140] width 670 height 93
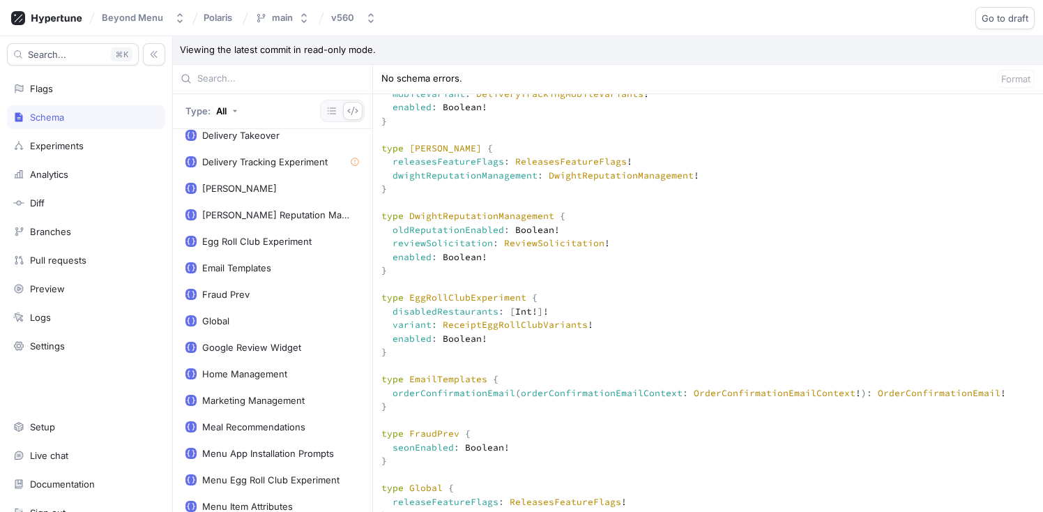
scroll to position [1632, 0]
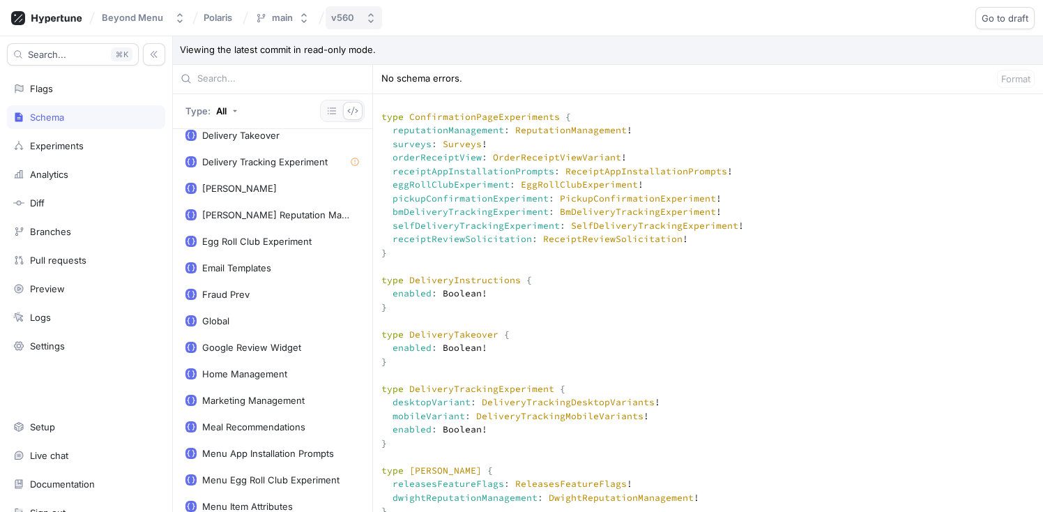
click at [361, 20] on button "v560" at bounding box center [354, 17] width 56 height 23
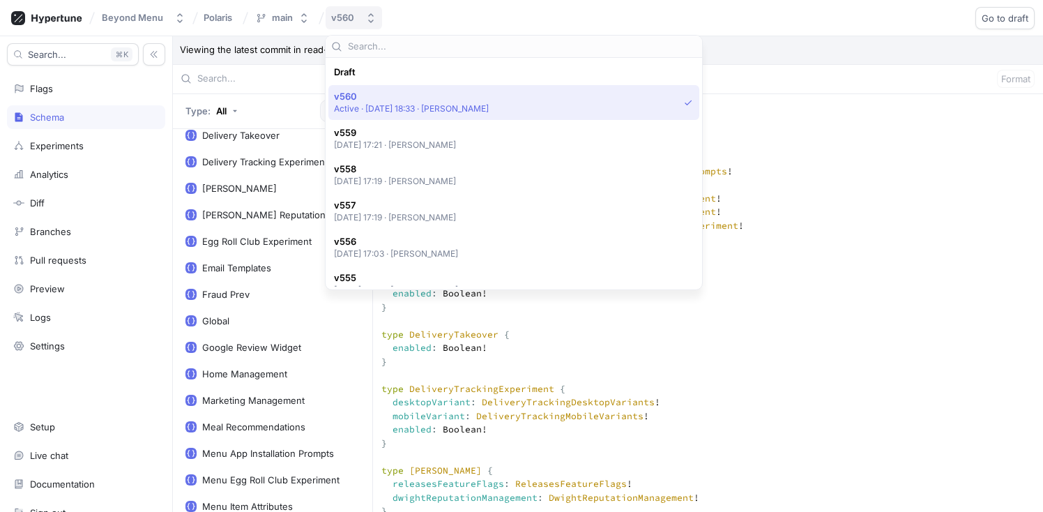
scroll to position [24, 0]
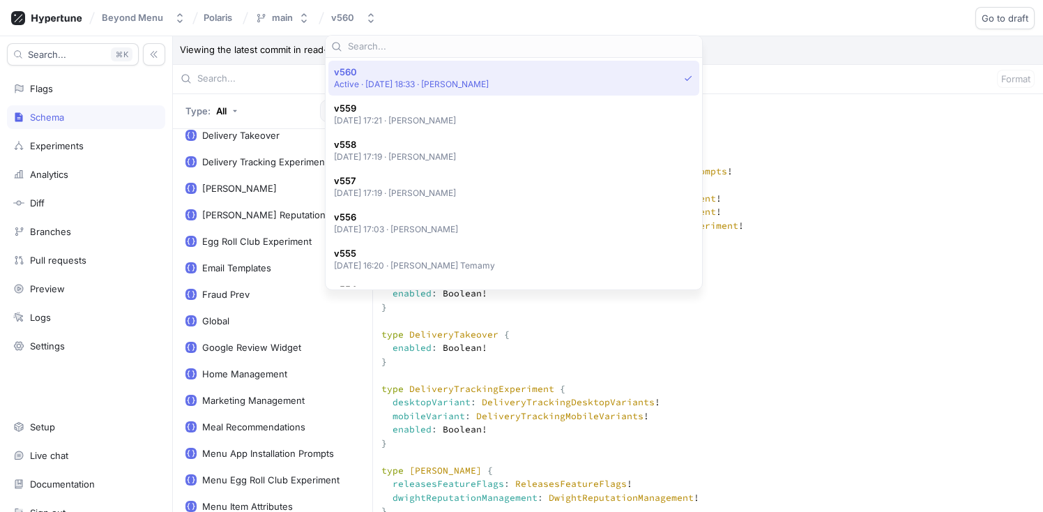
click at [728, 33] on div "Beyond Menu Polaris main v560 Go to draft Roll back" at bounding box center [521, 18] width 1043 height 36
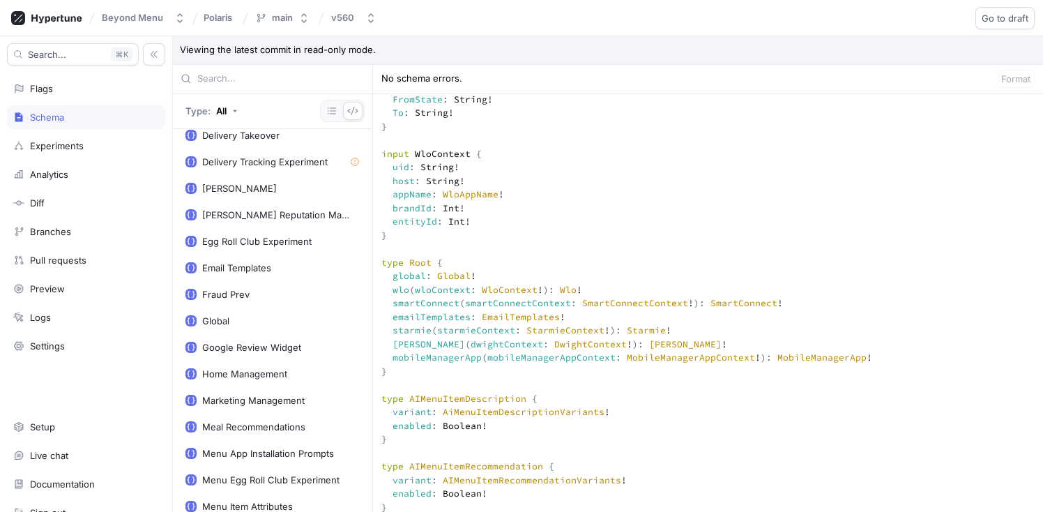
scroll to position [2166, 0]
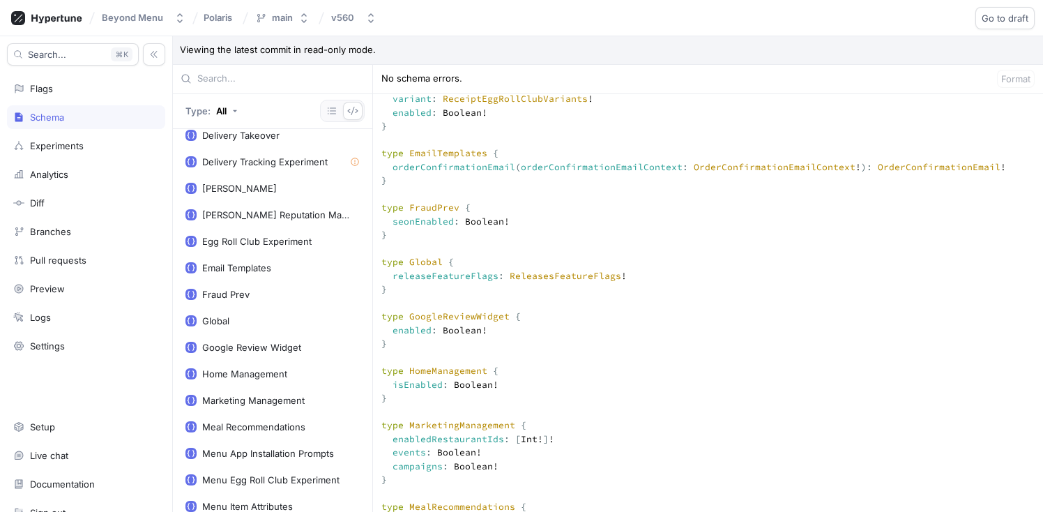
scroll to position [4191, 0]
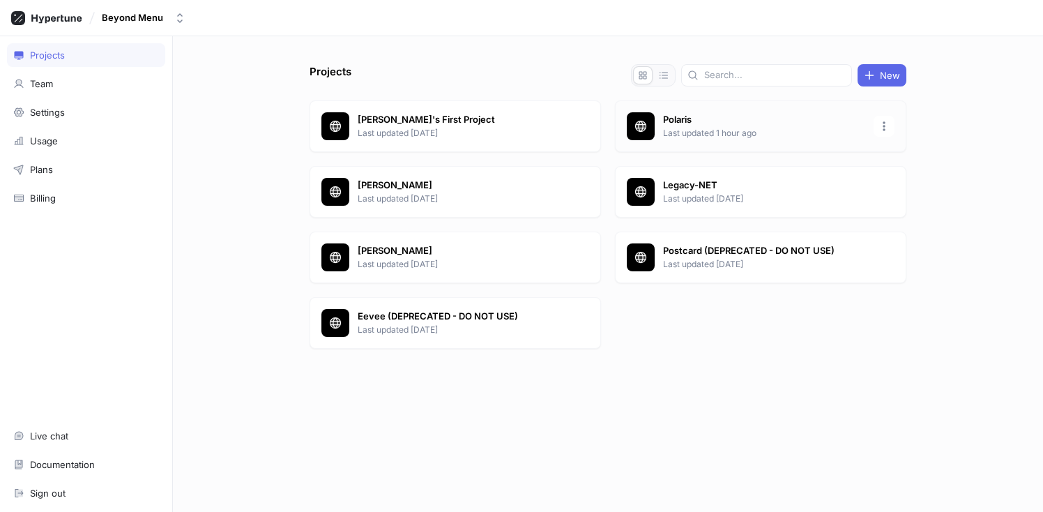
click at [704, 121] on p "Polaris" at bounding box center [764, 120] width 202 height 14
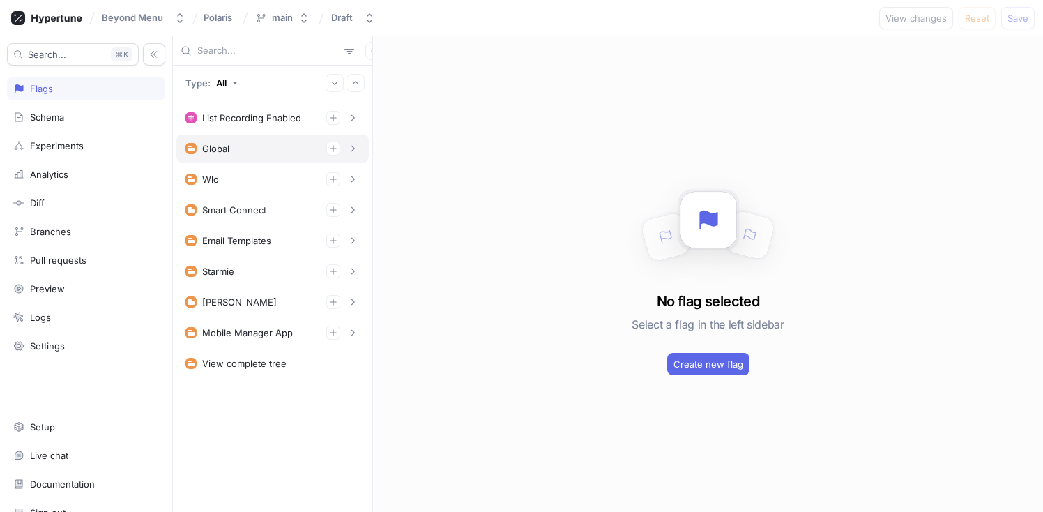
click at [255, 146] on div "Global" at bounding box center [272, 148] width 174 height 14
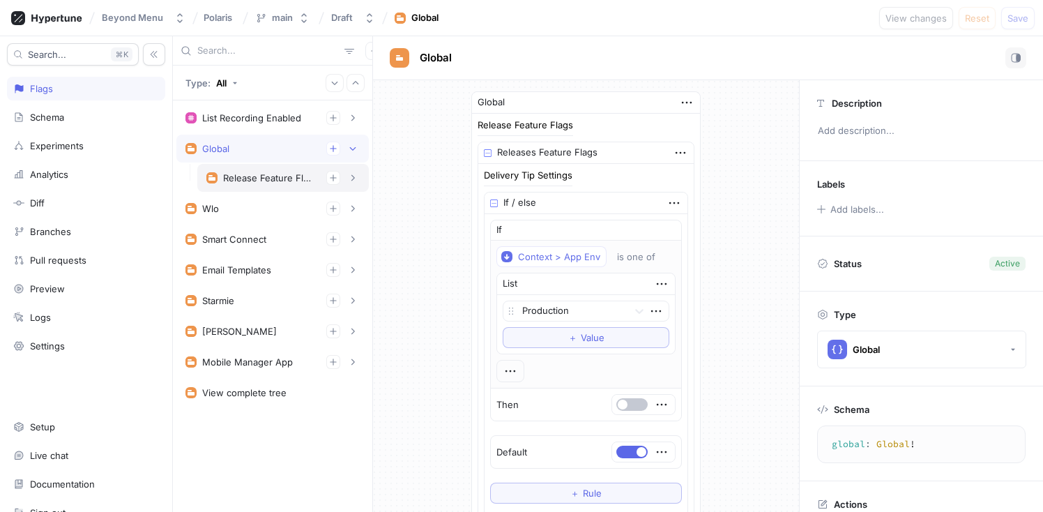
click at [266, 171] on div "Release Feature Flags" at bounding box center [282, 178] width 153 height 14
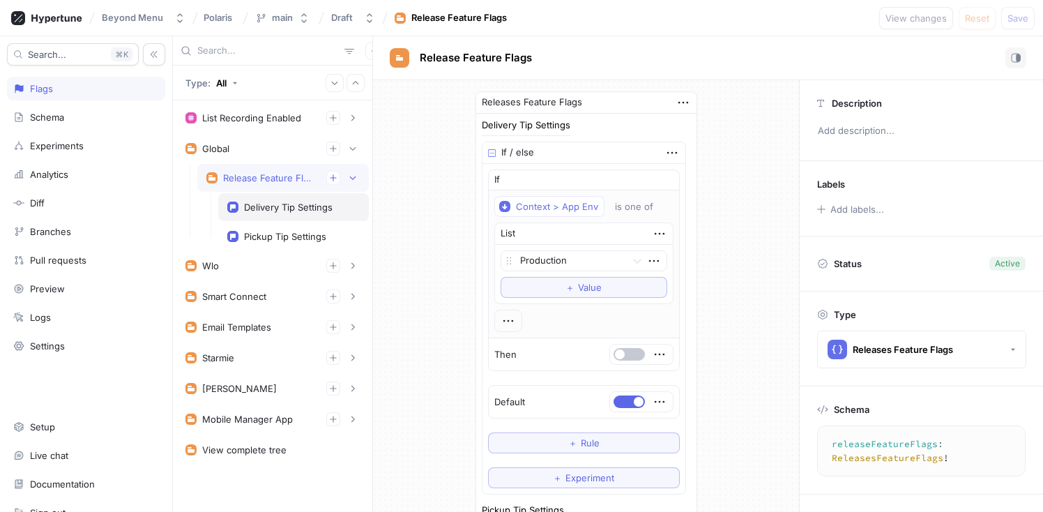
click at [275, 195] on div "Delivery Tip Settings" at bounding box center [293, 207] width 151 height 28
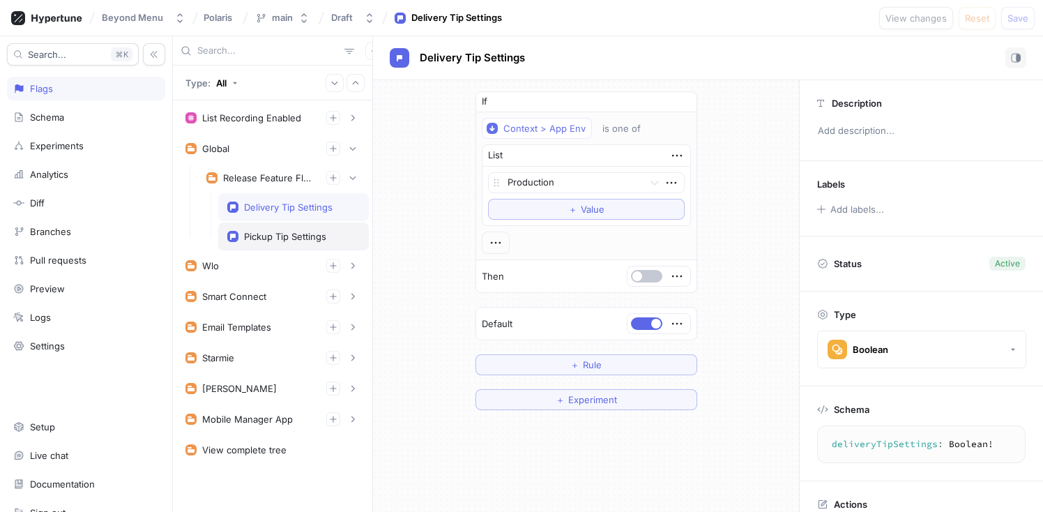
click at [282, 227] on div "Pickup Tip Settings" at bounding box center [293, 236] width 151 height 28
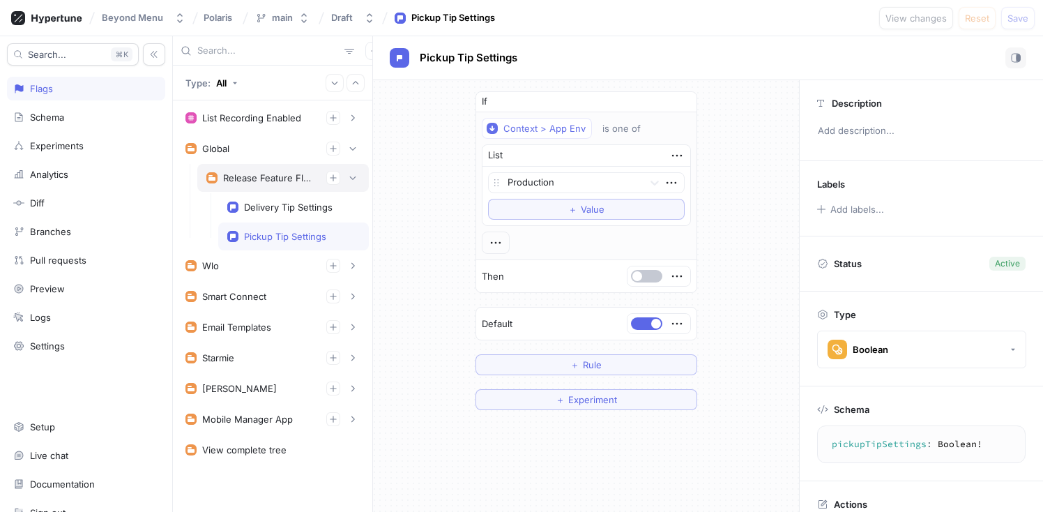
click at [280, 187] on div "Release Feature Flags" at bounding box center [282, 178] width 171 height 28
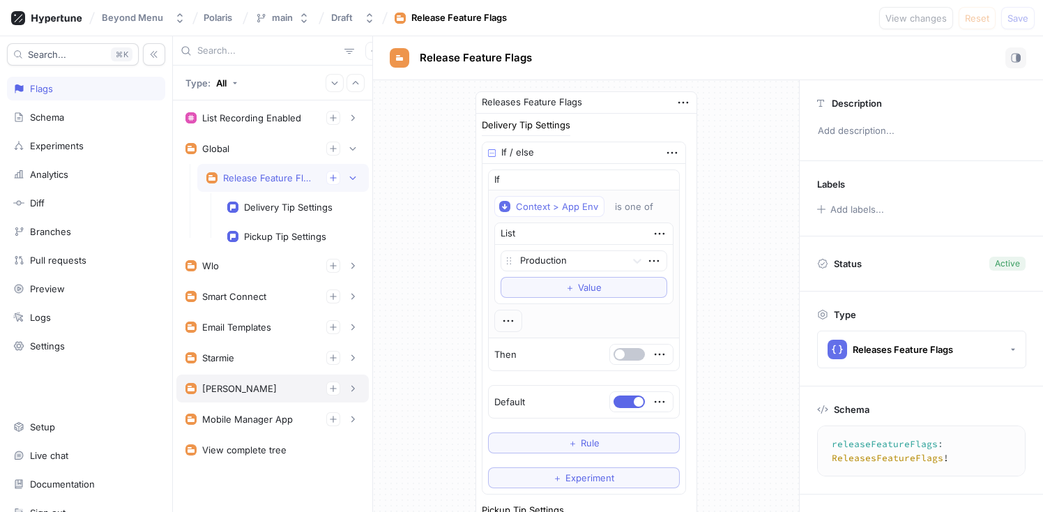
click at [271, 397] on div "[PERSON_NAME]" at bounding box center [272, 388] width 192 height 28
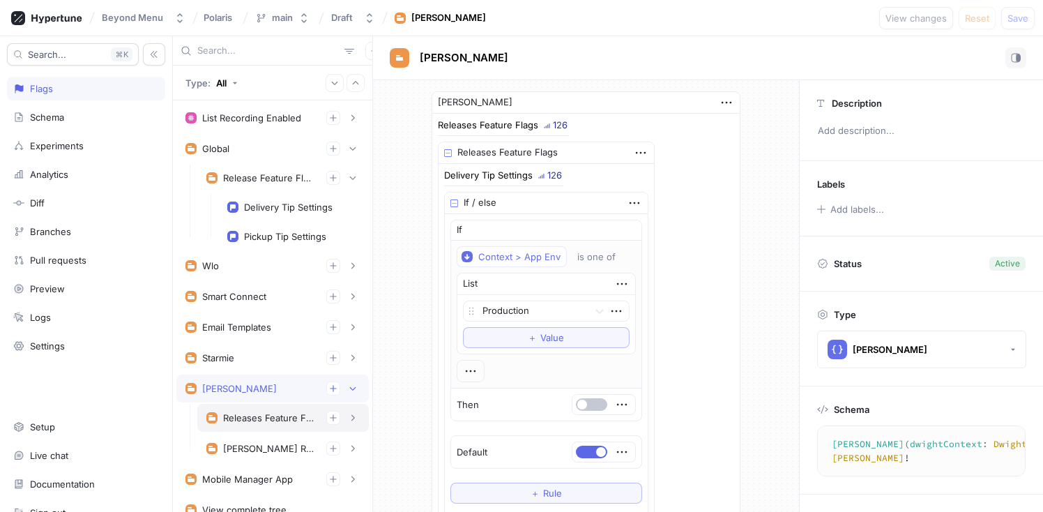
click at [273, 423] on div "Releases Feature Flags" at bounding box center [282, 418] width 153 height 14
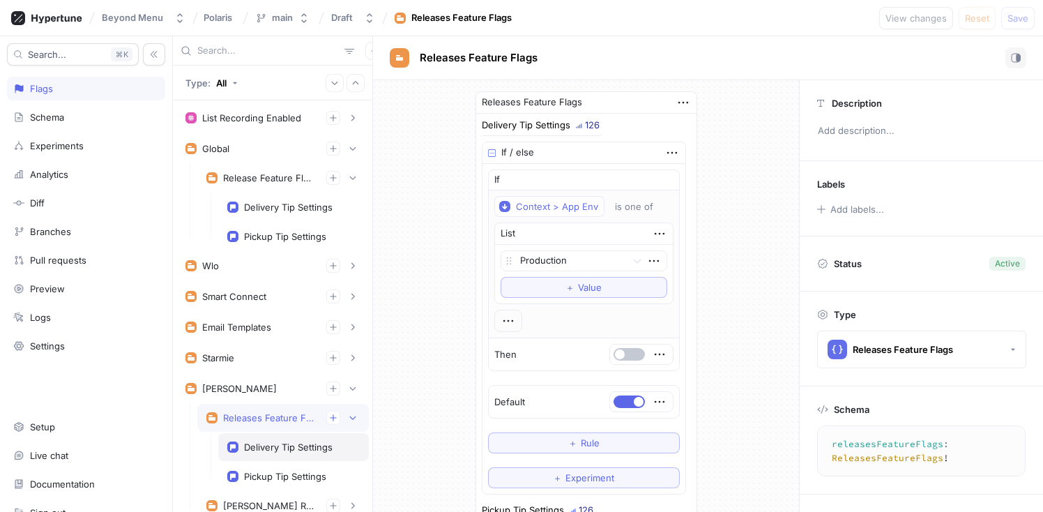
click at [274, 436] on div "Delivery Tip Settings" at bounding box center [293, 447] width 151 height 28
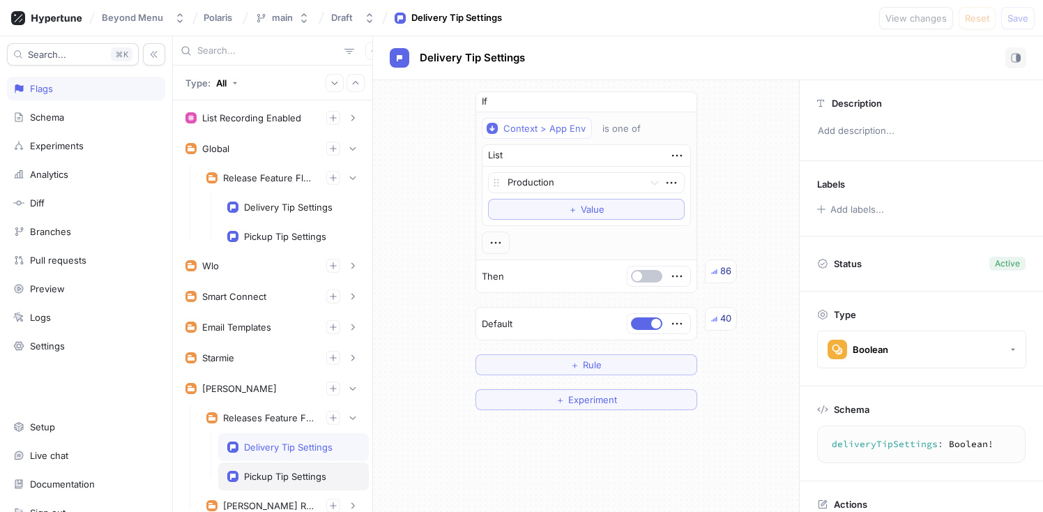
click at [278, 466] on div "Pickup Tip Settings" at bounding box center [293, 476] width 151 height 28
click at [280, 444] on div "Delivery Tip Settings" at bounding box center [288, 446] width 89 height 11
click at [280, 417] on div "Releases Feature Flags" at bounding box center [269, 417] width 92 height 11
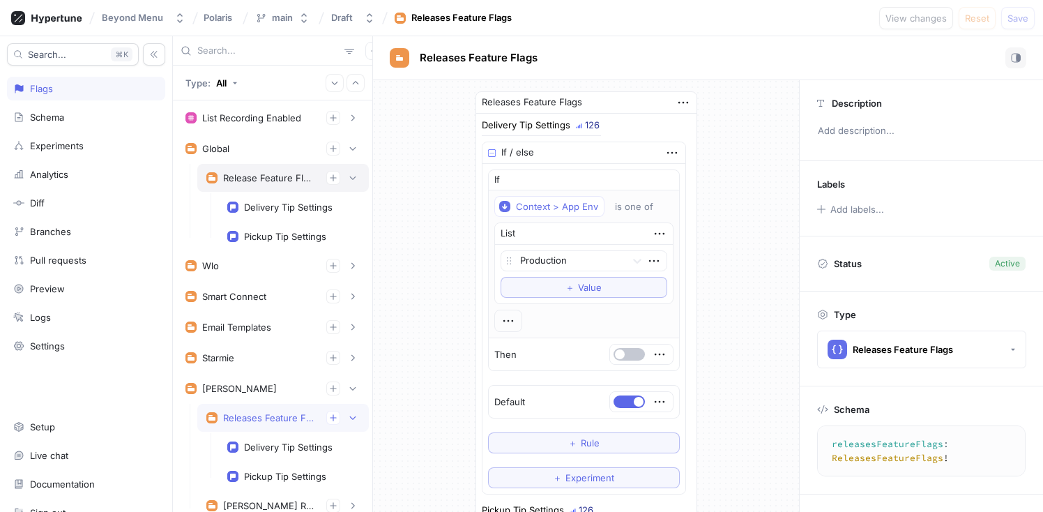
click at [259, 185] on div "Release Feature Flags" at bounding box center [282, 178] width 171 height 28
type textarea "releaseFeatureFlags: ReleasesFeatureFlags!"
